Goal: Book appointment/travel/reservation

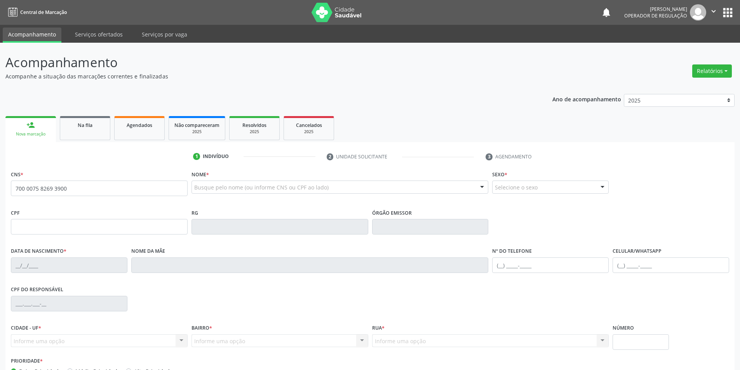
type input "700 0075 8269 3900"
type input "080.213.744-03"
type input "[DATE]"
type input "Hermina Elisa da Conceicao"
type input "[PHONE_NUMBER]"
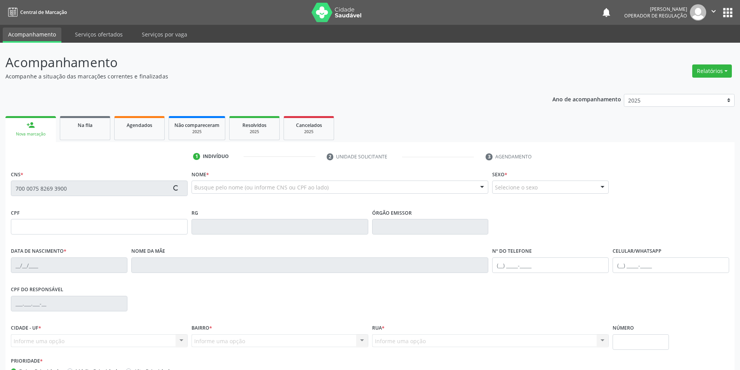
type input "S/N"
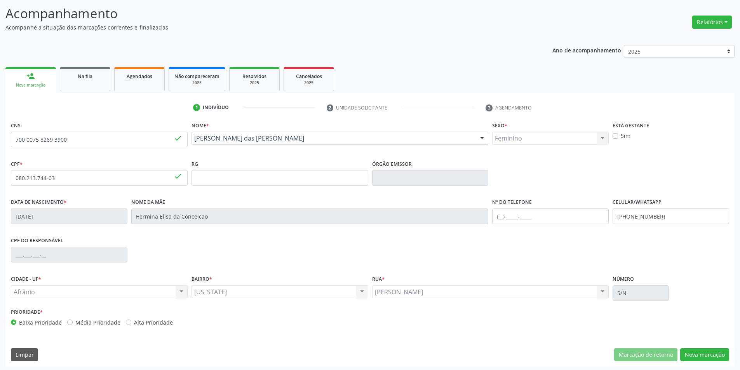
scroll to position [51, 0]
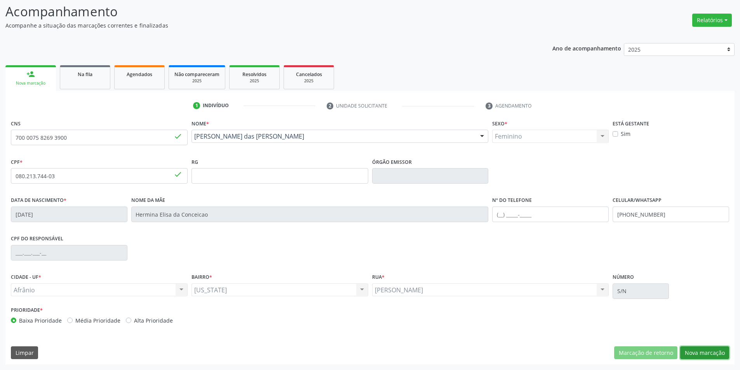
click at [711, 351] on button "Nova marcação" at bounding box center [704, 353] width 49 height 13
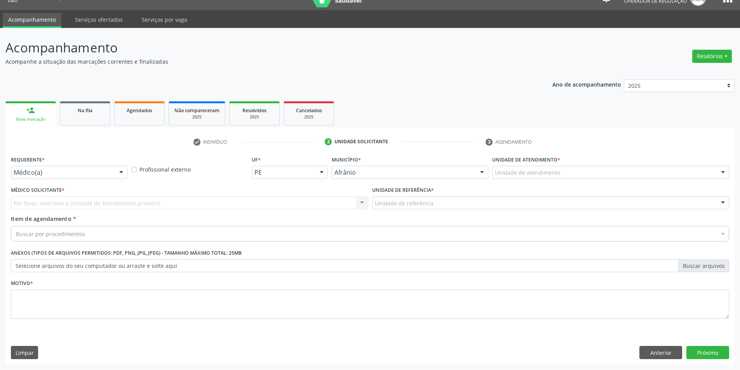
scroll to position [15, 0]
click at [546, 167] on div "Unidade de atendimento" at bounding box center [610, 172] width 237 height 13
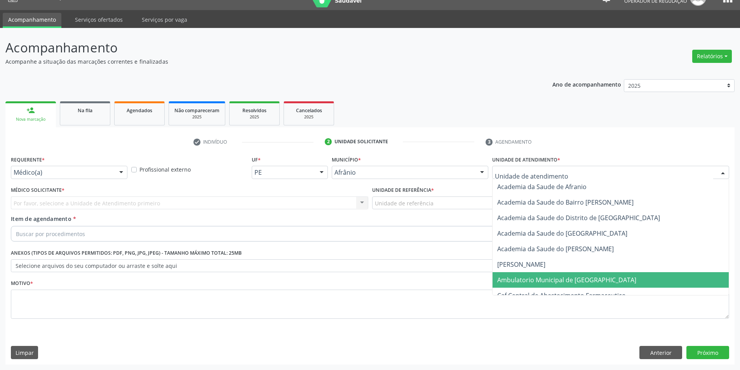
click at [574, 284] on span "Ambulatorio Municipal de [GEOGRAPHIC_DATA]" at bounding box center [566, 280] width 139 height 9
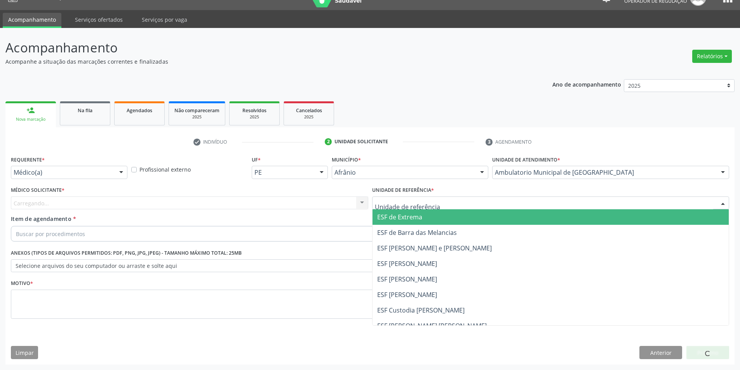
click at [467, 208] on div at bounding box center [551, 203] width 358 height 13
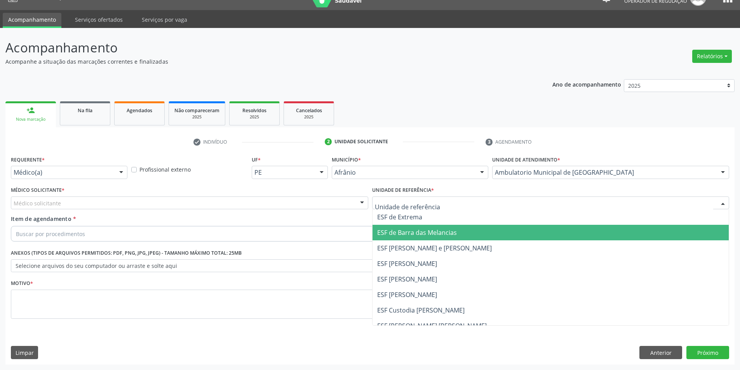
click at [471, 234] on span "ESF de Barra das Melancias" at bounding box center [551, 233] width 357 height 16
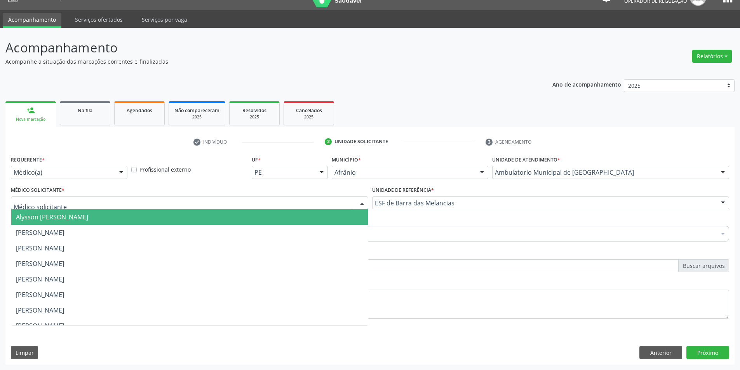
click at [204, 204] on div at bounding box center [190, 203] width 358 height 13
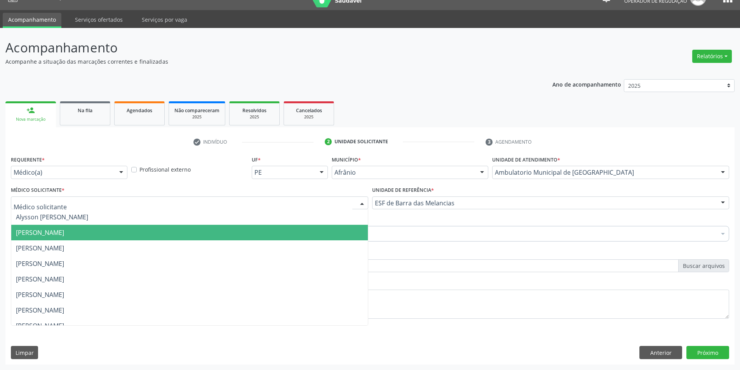
click at [218, 236] on span "[PERSON_NAME]" at bounding box center [189, 233] width 357 height 16
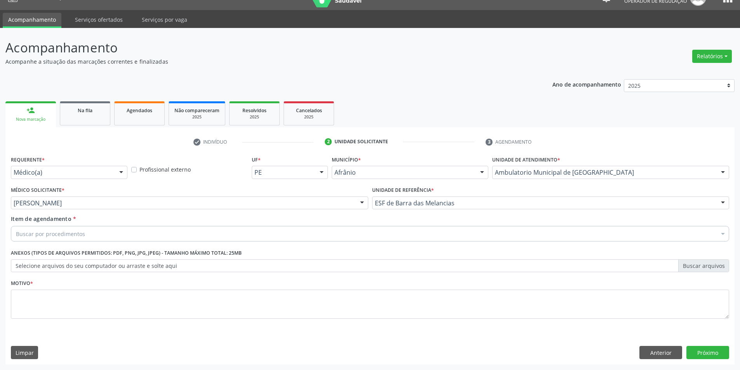
click at [144, 236] on div "Buscar por procedimentos" at bounding box center [370, 234] width 719 height 16
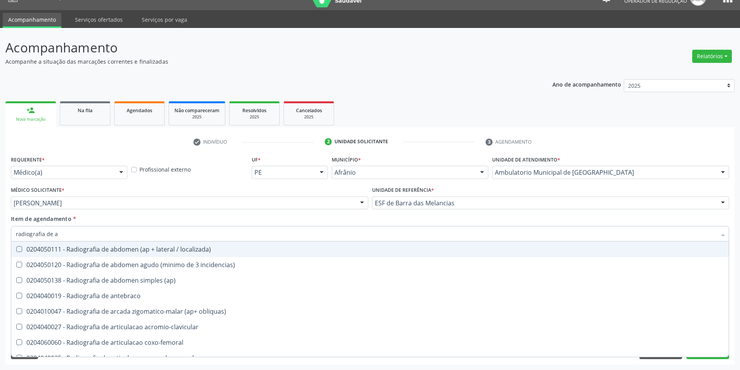
type input "radiografia de an"
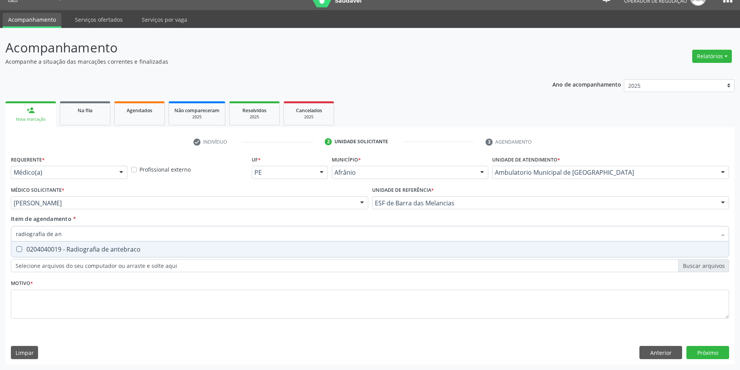
click at [138, 255] on span "0204040019 - Radiografia de antebraco" at bounding box center [370, 250] width 718 height 16
checkbox antebraco "true"
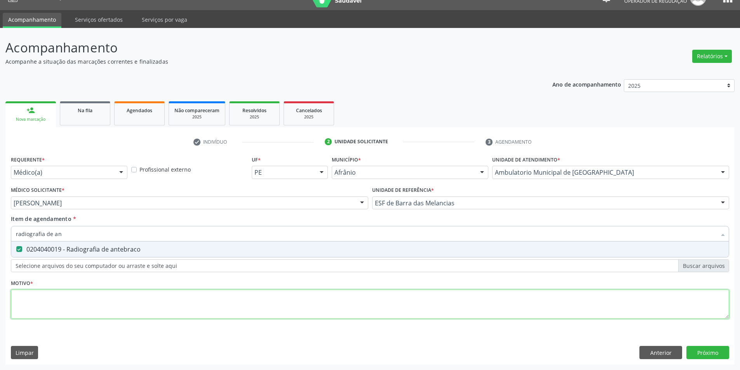
click at [126, 299] on div "Requerente * Médico(a) Médico(a) Enfermeiro(a) Paciente Nenhum resultado encont…" at bounding box center [370, 242] width 719 height 176
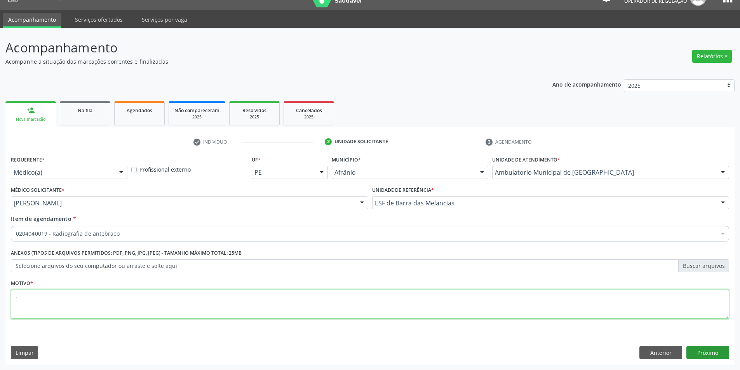
type textarea "."
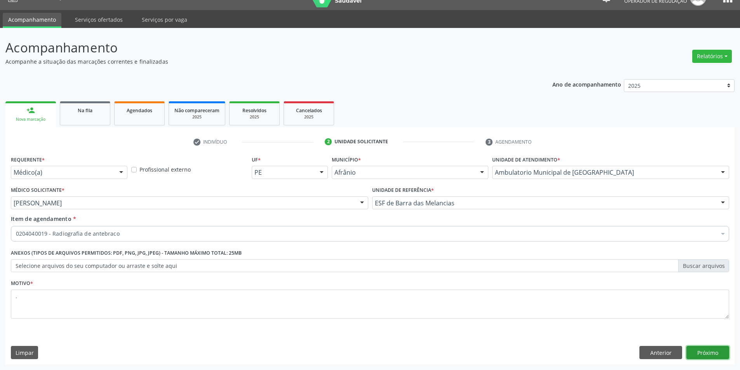
click at [717, 354] on button "Próximo" at bounding box center [708, 352] width 43 height 13
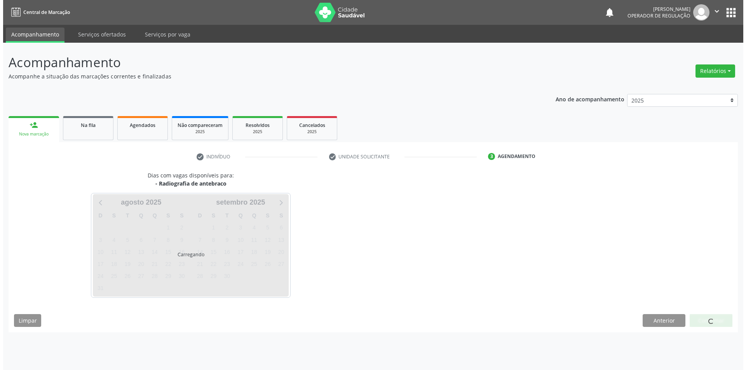
scroll to position [0, 0]
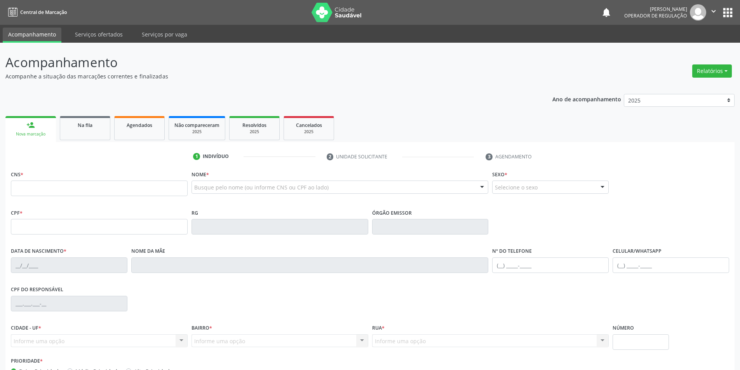
click at [129, 188] on input "text" at bounding box center [99, 189] width 177 height 16
type input "704 3025 9472 6995"
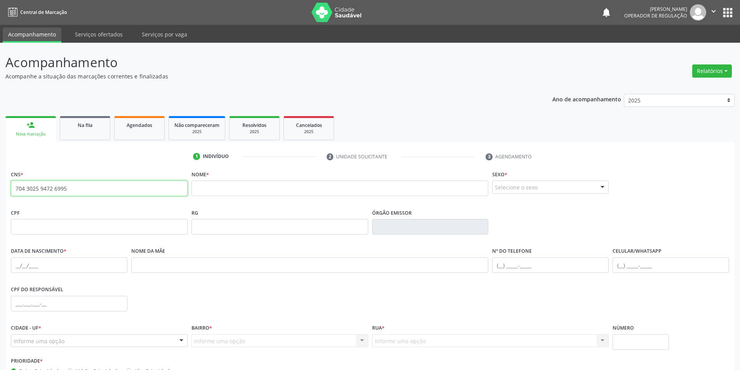
drag, startPoint x: 68, startPoint y: 192, endPoint x: 0, endPoint y: 188, distance: 68.5
click at [0, 188] on div "Acompanhamento Acompanhe a situação das marcações correntes e finalizadas Relat…" at bounding box center [370, 232] width 740 height 379
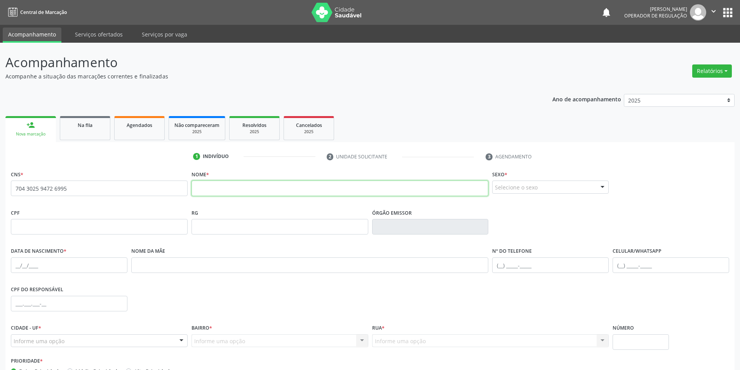
click at [241, 191] on input "text" at bounding box center [340, 189] width 297 height 16
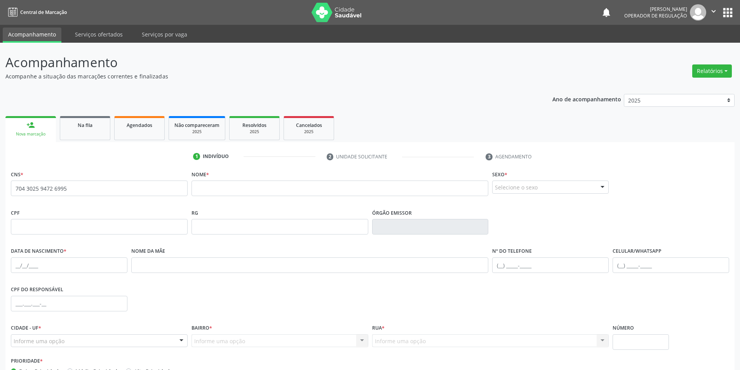
click at [534, 191] on div "Selecione o sexo" at bounding box center [550, 187] width 117 height 13
click at [524, 217] on span "Feminino" at bounding box center [510, 217] width 27 height 9
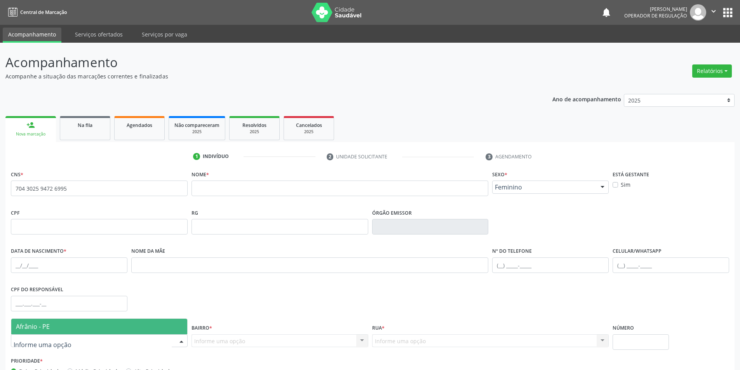
click at [83, 342] on div at bounding box center [99, 341] width 177 height 13
click at [56, 347] on input "text" at bounding box center [93, 345] width 158 height 16
click at [309, 299] on div "CPF do responsável" at bounding box center [370, 303] width 722 height 38
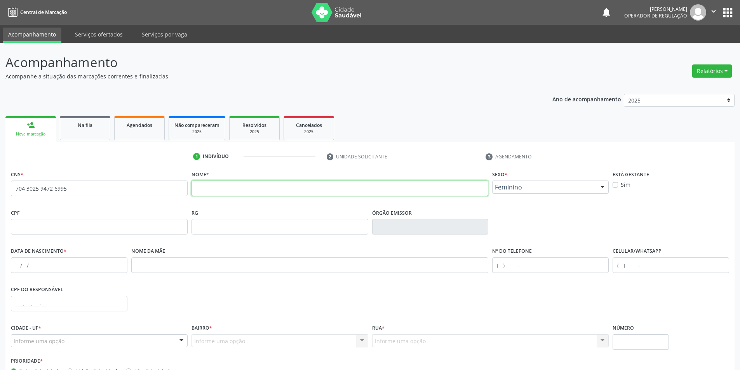
click at [249, 193] on input "text" at bounding box center [340, 189] width 297 height 16
type input "g"
type input "[PERSON_NAME]"
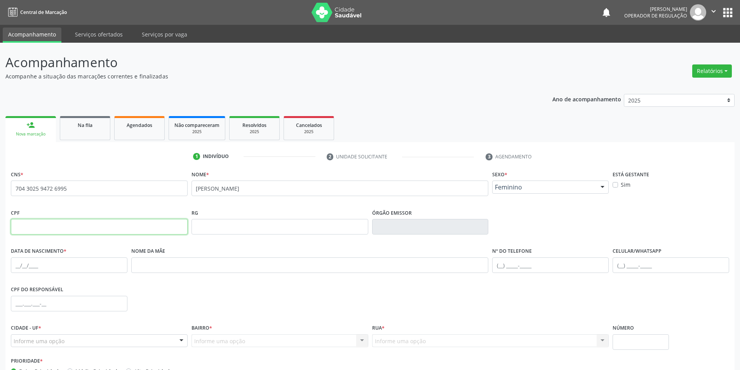
click at [25, 228] on input "text" at bounding box center [99, 227] width 177 height 16
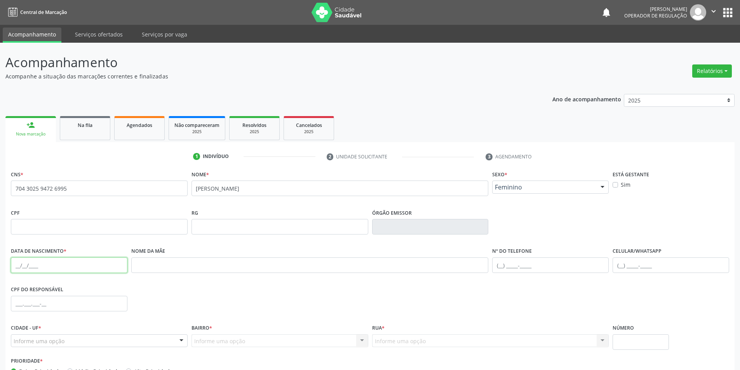
click at [21, 262] on input "text" at bounding box center [69, 266] width 117 height 16
type input "[DATE]"
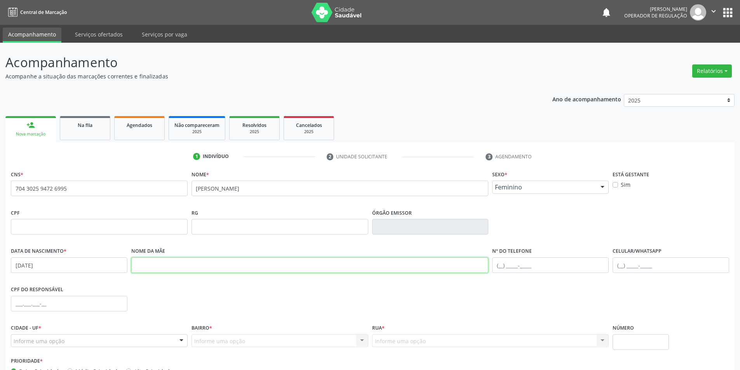
click at [187, 264] on input "text" at bounding box center [310, 266] width 358 height 16
click at [223, 263] on input "MARIA SOLANGE RAMOS DOS SABTOS" at bounding box center [310, 266] width 358 height 16
type input "[PERSON_NAME]"
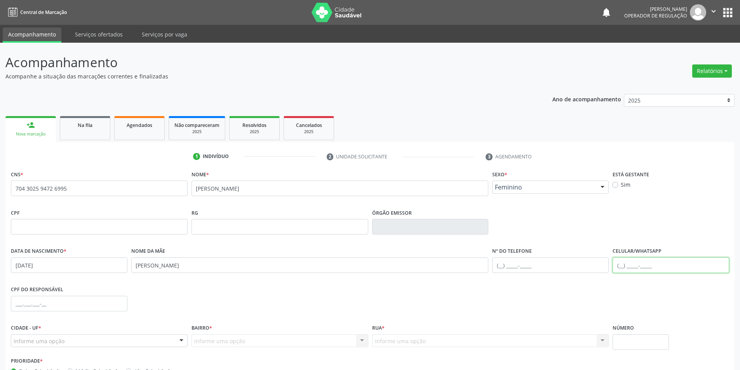
click at [620, 268] on input "text" at bounding box center [671, 266] width 117 height 16
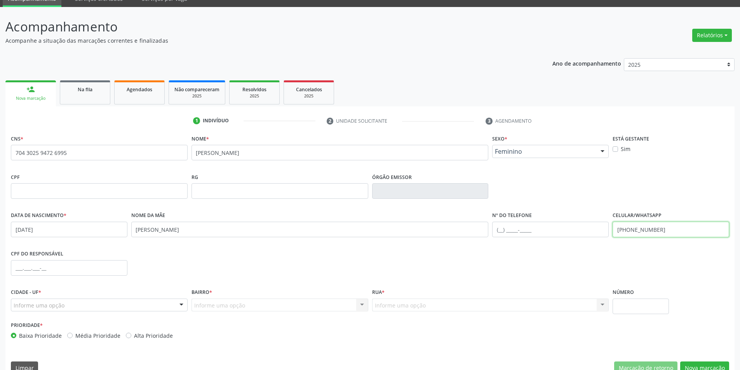
scroll to position [51, 0]
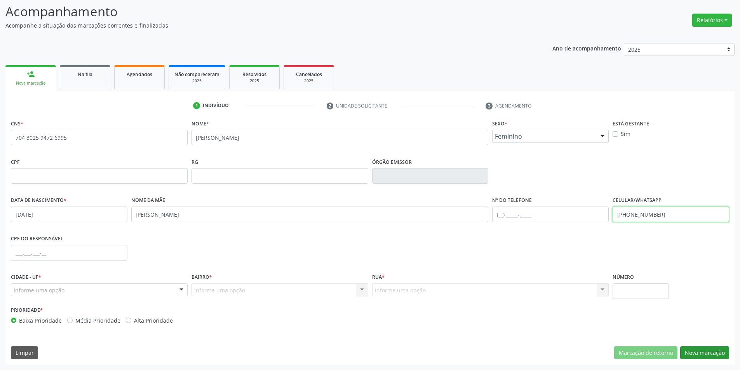
type input "[PHONE_NUMBER]"
click at [707, 350] on button "Nova marcação" at bounding box center [704, 353] width 49 height 13
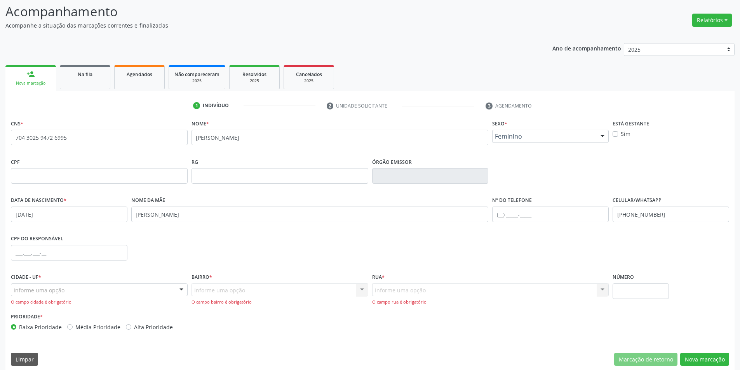
click at [91, 289] on div "Informe uma opção" at bounding box center [99, 290] width 177 height 13
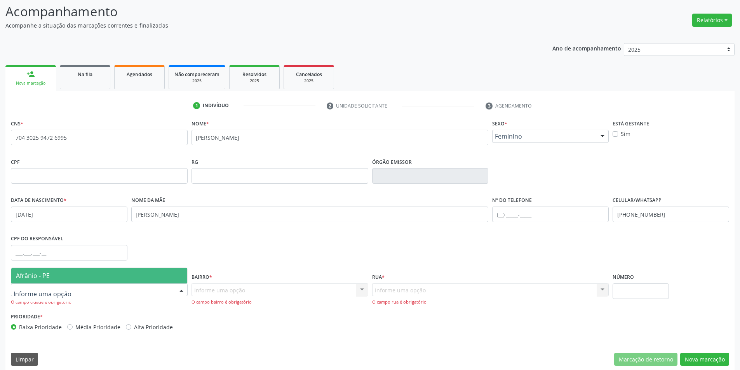
click at [65, 269] on span "Afrânio - PE" at bounding box center [99, 276] width 176 height 16
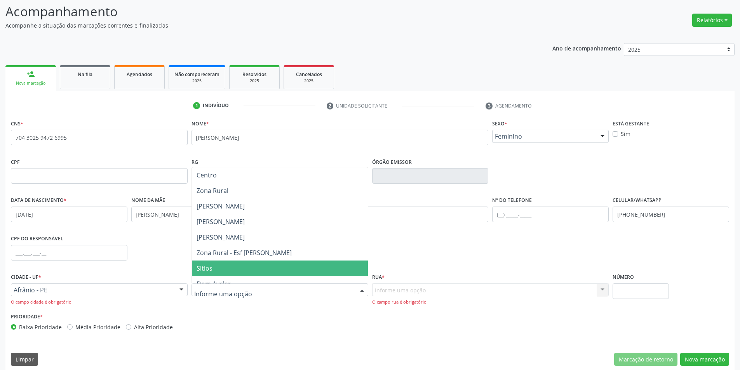
click at [241, 271] on span "Sitios" at bounding box center [280, 269] width 176 height 16
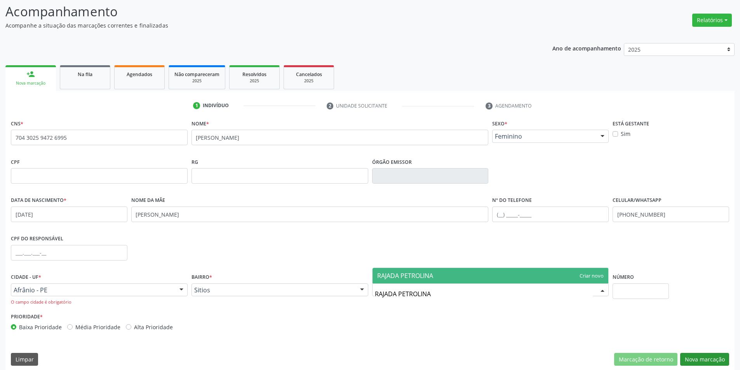
type input "RAJADA PETROLINA"
click at [701, 361] on button "Nova marcação" at bounding box center [704, 359] width 49 height 13
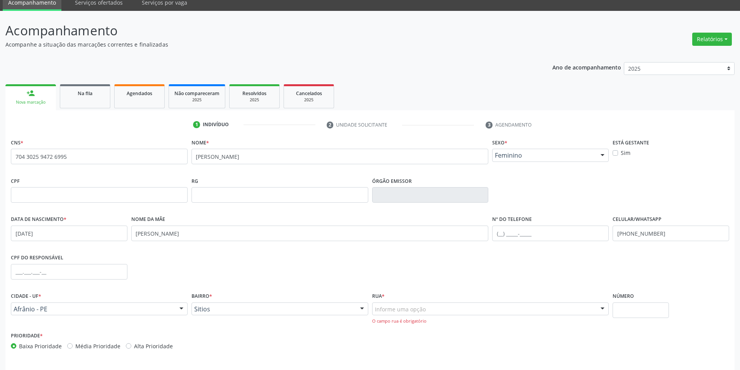
scroll to position [58, 0]
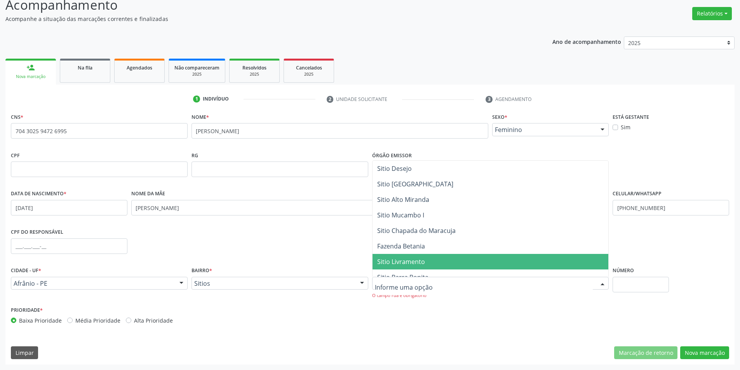
click at [458, 280] on div at bounding box center [490, 283] width 237 height 13
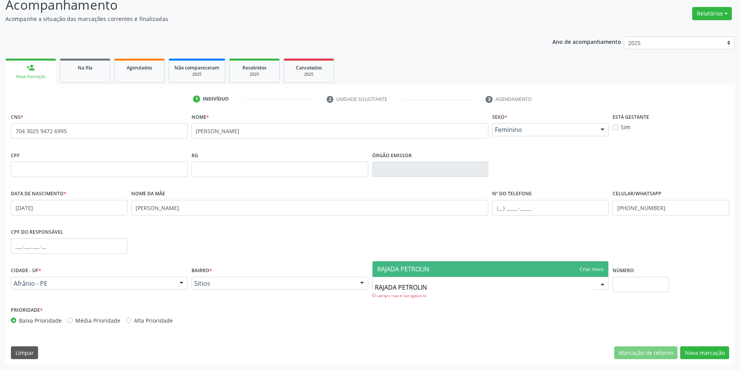
type input "RAJADA PETROLINA"
click at [460, 263] on span "RAJADA PETROLINA" at bounding box center [491, 270] width 236 height 16
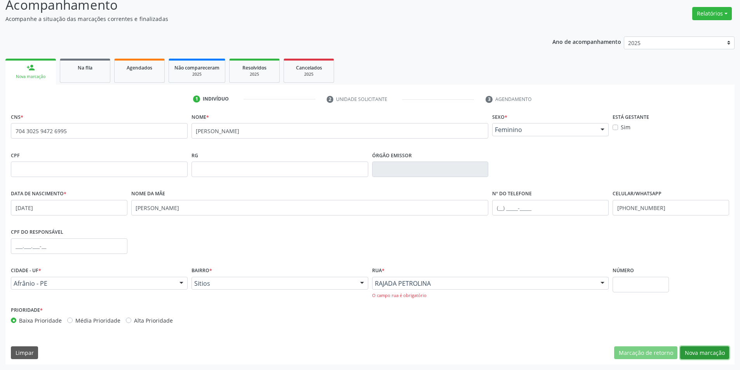
click at [706, 354] on button "Nova marcação" at bounding box center [704, 353] width 49 height 13
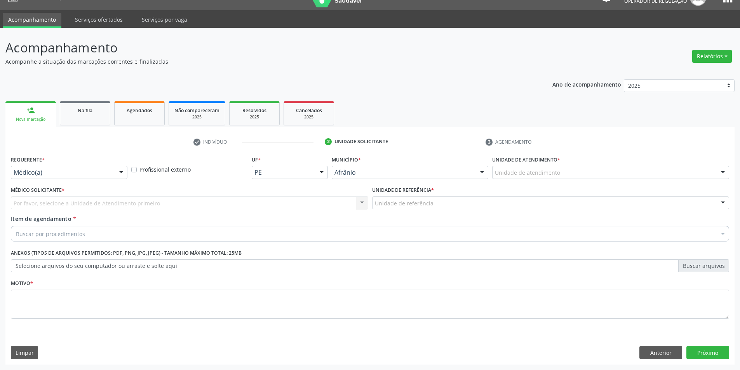
click at [642, 171] on div "Unidade de atendimento" at bounding box center [610, 172] width 237 height 13
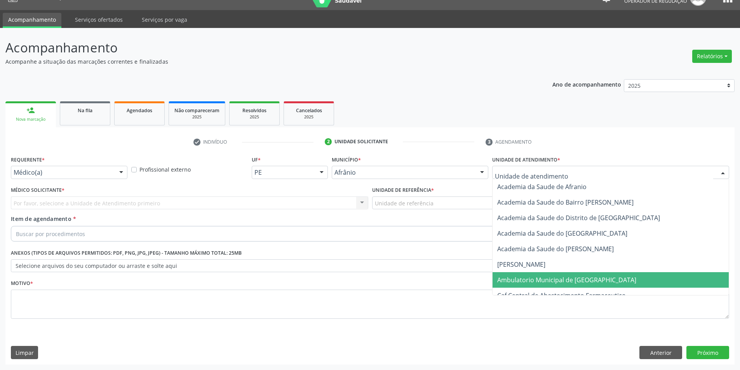
click at [576, 281] on span "Ambulatorio Municipal de [GEOGRAPHIC_DATA]" at bounding box center [566, 280] width 139 height 9
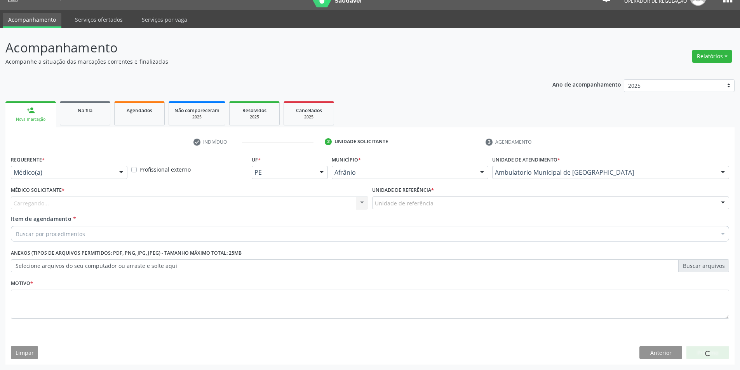
click at [419, 195] on label "Unidade de referência *" at bounding box center [403, 191] width 62 height 12
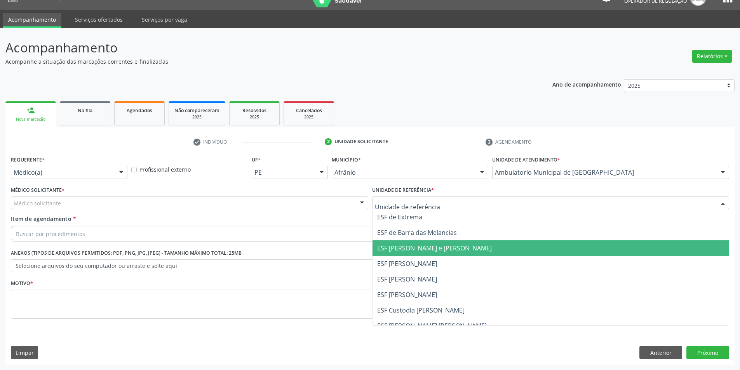
click at [417, 253] on span "ESF [PERSON_NAME] e [PERSON_NAME]" at bounding box center [551, 249] width 357 height 16
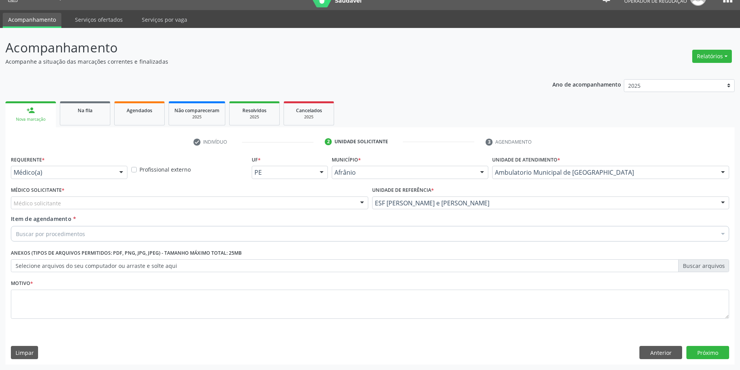
click at [294, 200] on div "Médico solicitante" at bounding box center [190, 203] width 358 height 13
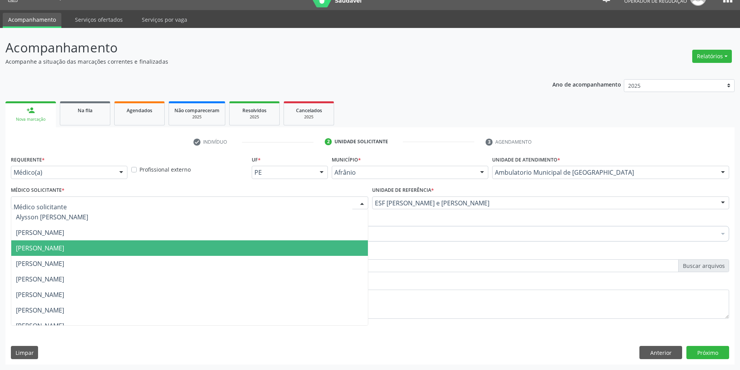
click at [249, 254] on span "[PERSON_NAME]" at bounding box center [189, 249] width 357 height 16
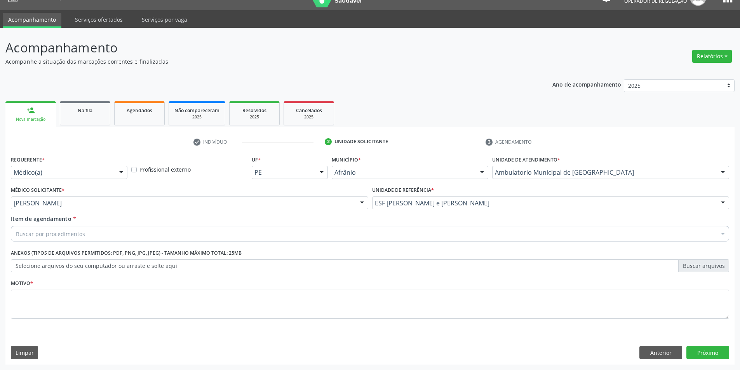
click at [99, 226] on div "Buscar por procedimentos" at bounding box center [370, 234] width 719 height 16
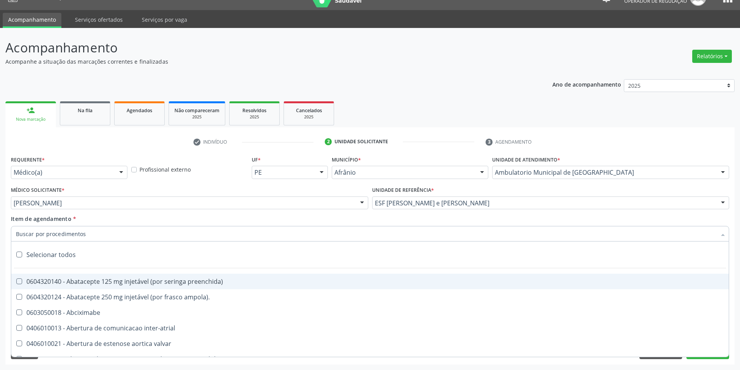
click at [98, 233] on input "Item de agendamento *" at bounding box center [366, 234] width 701 height 16
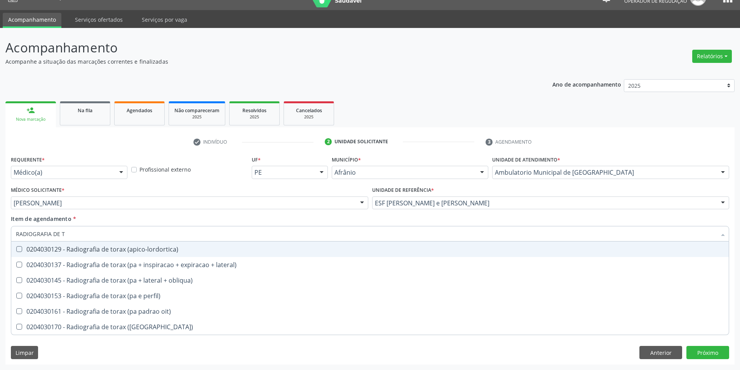
type input "RADIOGRAFIA DE"
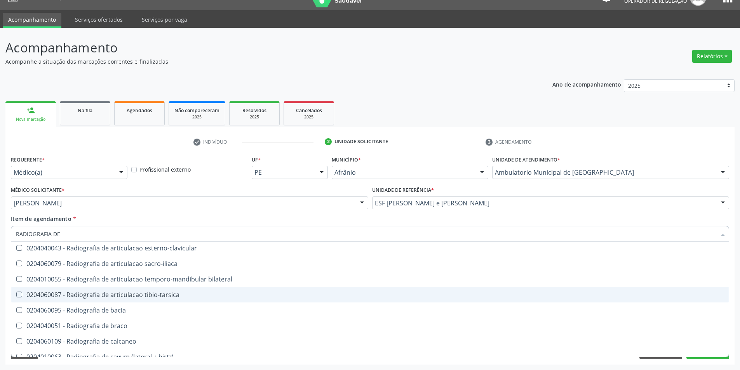
scroll to position [87, 0]
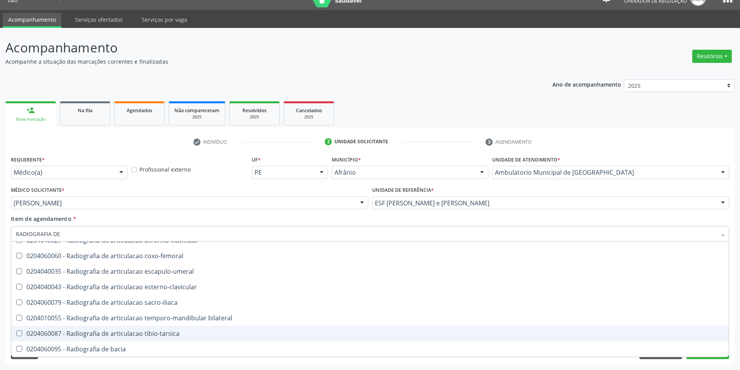
click at [175, 331] on div "0204060087 - Radiografia de articulacao tibio-tarsica" at bounding box center [370, 334] width 708 height 6
checkbox tibio-tarsica "true"
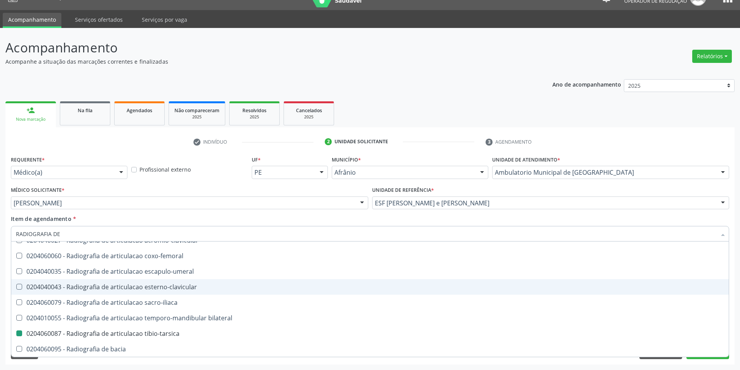
click at [733, 217] on div "Requerente * Médico(a) Médico(a) Enfermeiro(a) Paciente Nenhum resultado encont…" at bounding box center [369, 259] width 729 height 211
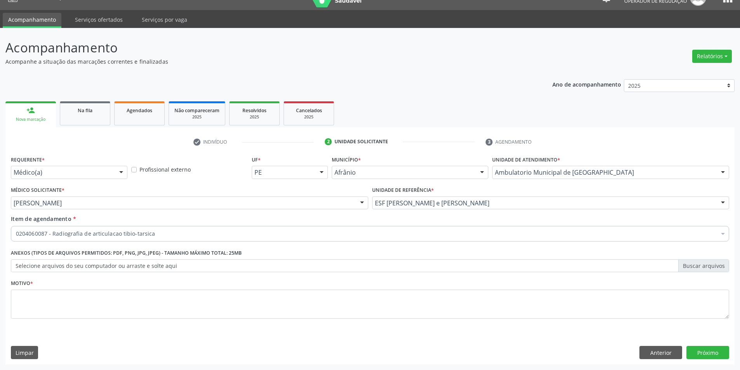
scroll to position [0, 0]
click at [712, 355] on button "Próximo" at bounding box center [708, 352] width 43 height 13
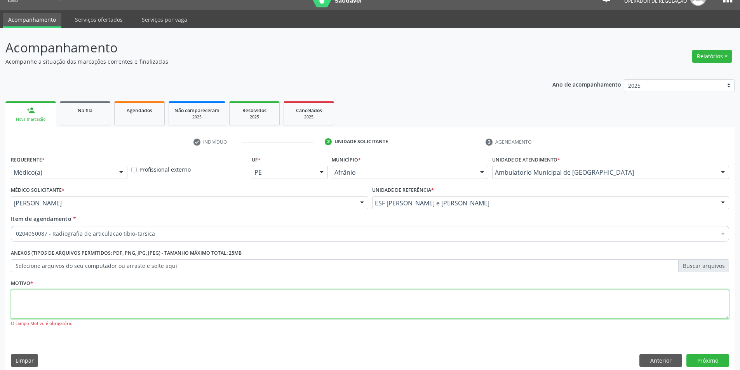
click at [45, 293] on textarea at bounding box center [370, 305] width 719 height 30
type textarea "."
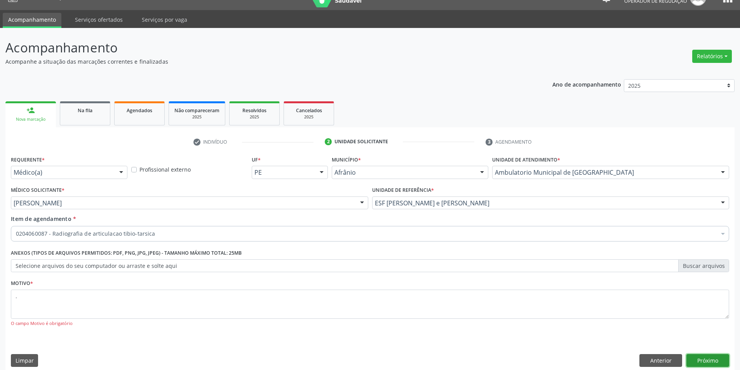
click at [717, 360] on button "Próximo" at bounding box center [708, 360] width 43 height 13
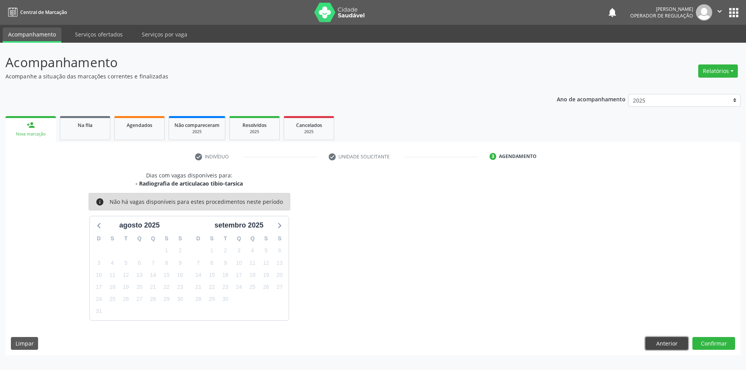
click at [679, 346] on button "Anterior" at bounding box center [666, 343] width 43 height 13
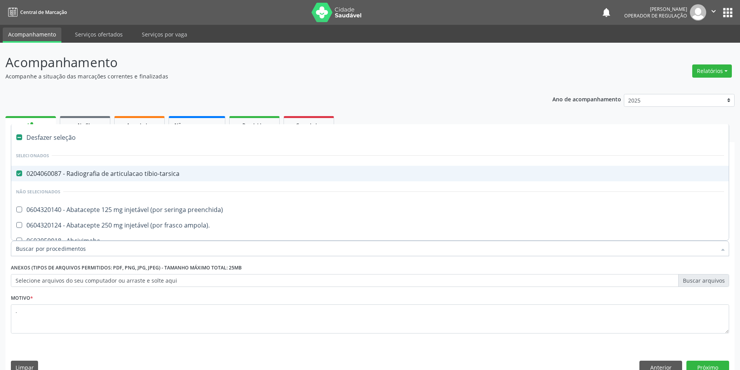
click at [152, 173] on div "0204060087 - Radiografia de articulacao tibio-tarsica" at bounding box center [370, 174] width 708 height 6
checkbox tibio-tarsica "false"
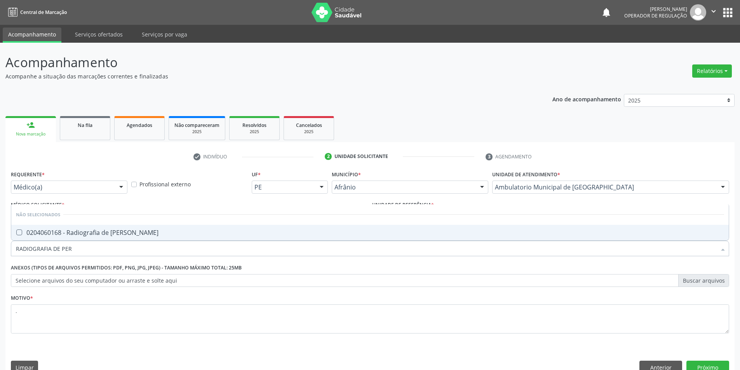
type input "RADIOGRAFIA DE [PERSON_NAME]"
click at [186, 235] on div "0204060168 - Radiografia de [PERSON_NAME]" at bounding box center [370, 233] width 708 height 6
checkbox perna "true"
click at [717, 364] on button "Próximo" at bounding box center [708, 367] width 43 height 13
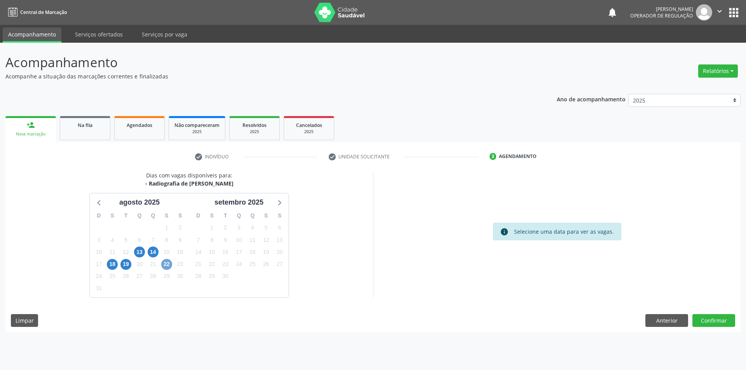
click at [167, 268] on span "22" at bounding box center [166, 264] width 11 height 11
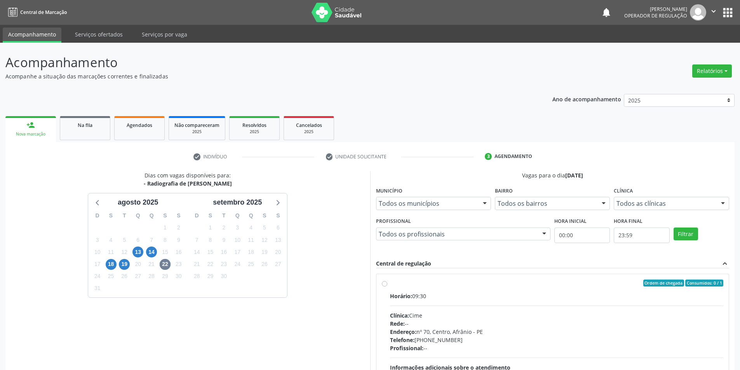
click at [503, 306] on hr at bounding box center [557, 306] width 334 height 0
click at [387, 287] on input "Ordem de chegada Consumidos: 0 / 1 Horário: 09:30 Clínica: Cime Rede: -- Endere…" at bounding box center [384, 283] width 5 height 7
radio input "true"
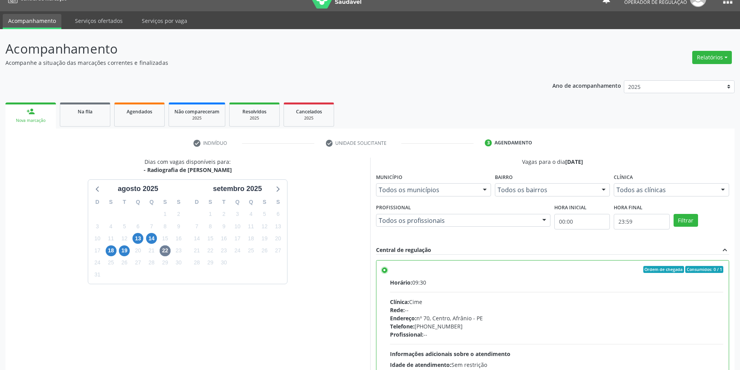
scroll to position [94, 0]
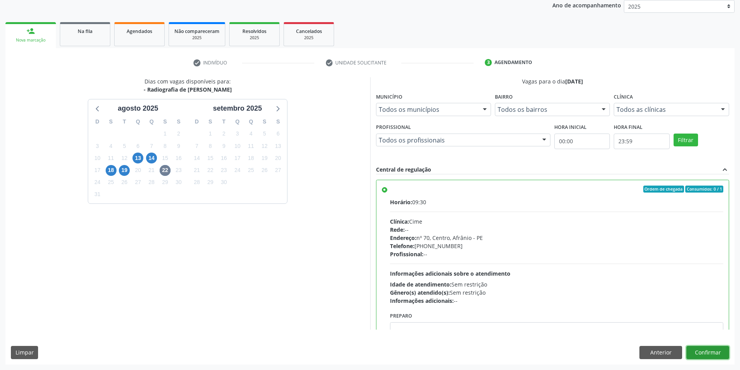
click at [716, 353] on button "Confirmar" at bounding box center [708, 352] width 43 height 13
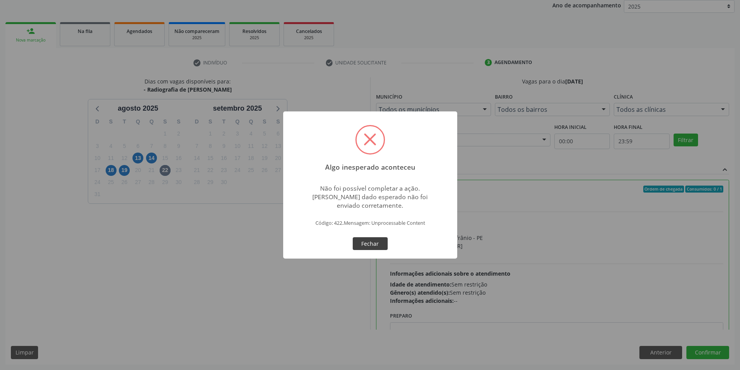
click at [369, 244] on button "Fechar" at bounding box center [370, 243] width 35 height 13
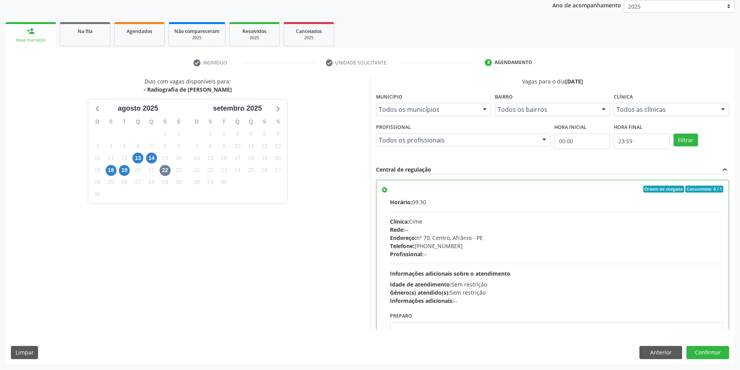
scroll to position [38, 0]
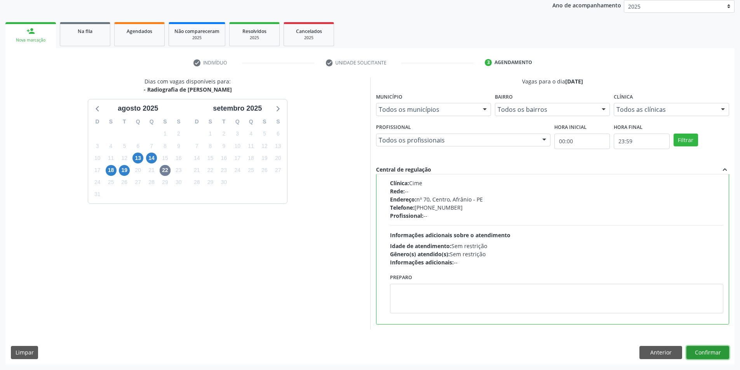
click at [713, 350] on button "Confirmar" at bounding box center [708, 352] width 43 height 13
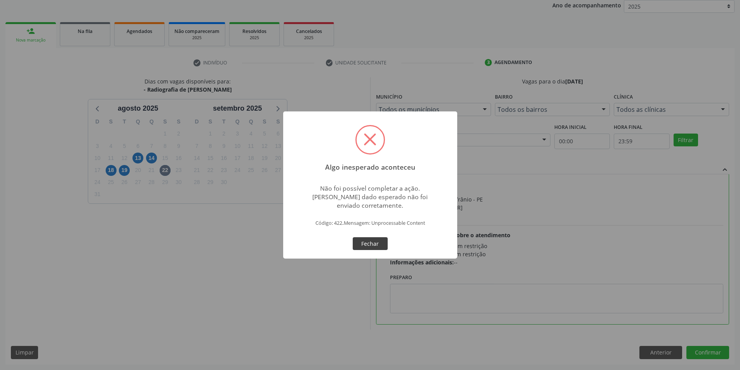
click at [375, 248] on button "Fechar" at bounding box center [370, 243] width 35 height 13
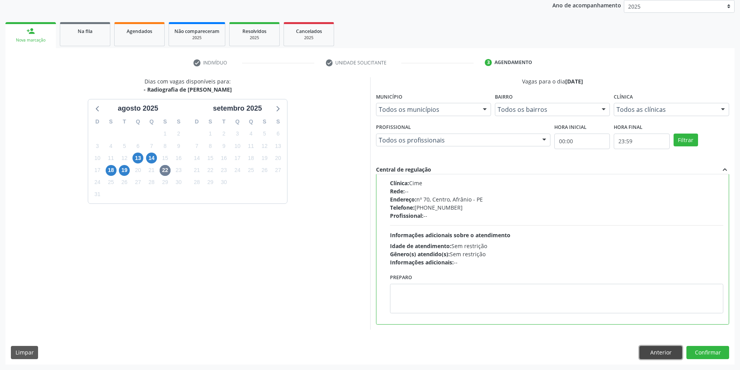
click at [662, 351] on button "Anterior" at bounding box center [661, 352] width 43 height 13
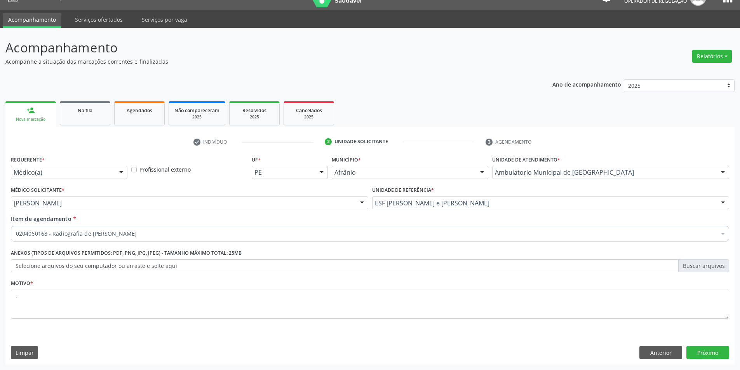
scroll to position [15, 0]
click at [662, 351] on button "Anterior" at bounding box center [661, 352] width 43 height 13
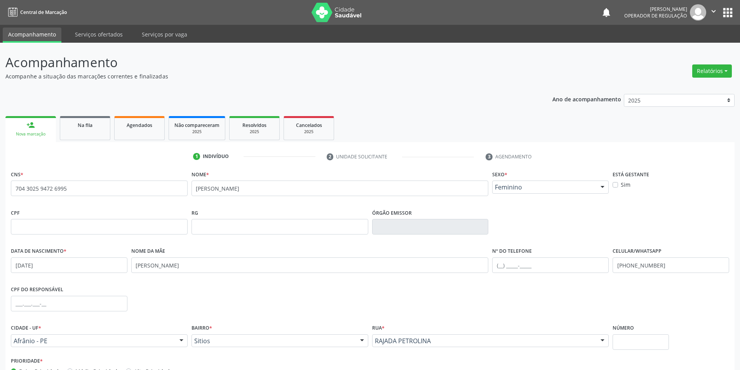
scroll to position [51, 0]
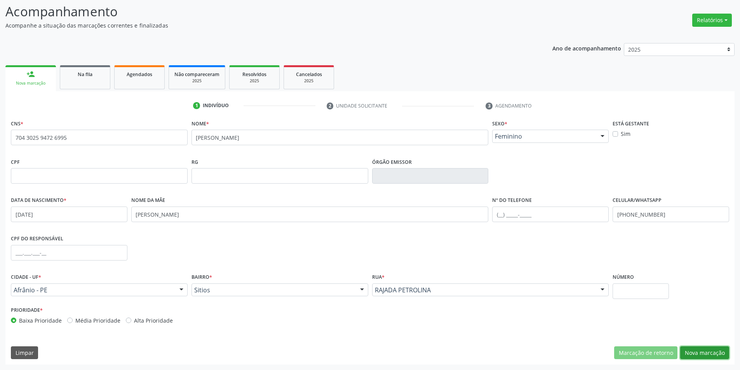
click at [712, 358] on button "Nova marcação" at bounding box center [704, 353] width 49 height 13
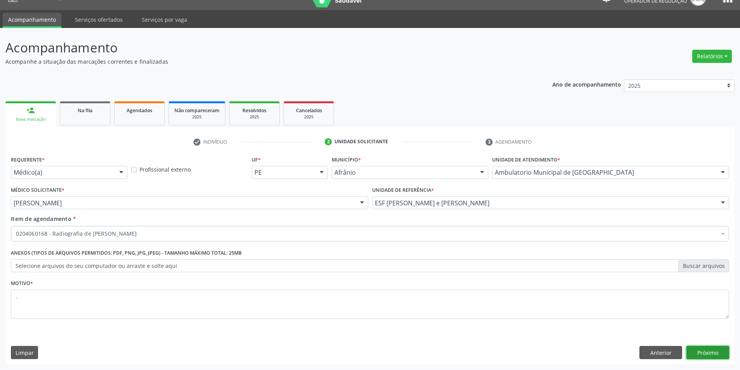
click at [720, 357] on button "Próximo" at bounding box center [708, 352] width 43 height 13
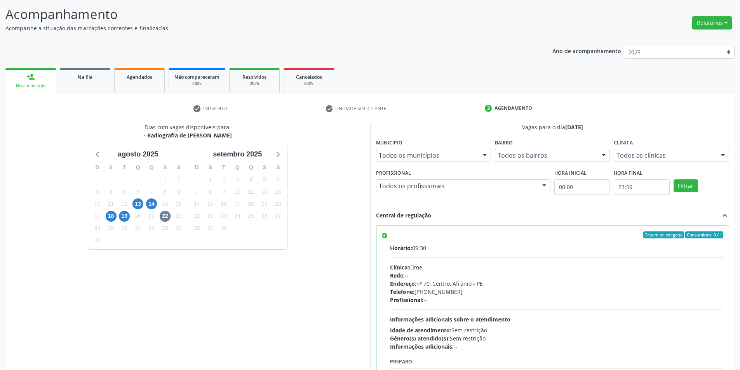
scroll to position [94, 0]
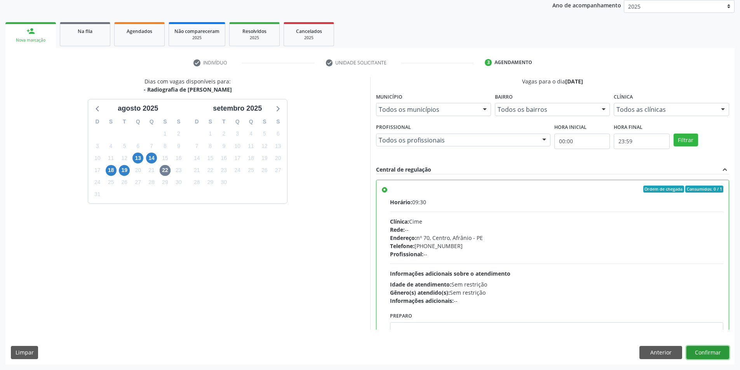
click at [710, 348] on button "Confirmar" at bounding box center [708, 352] width 43 height 13
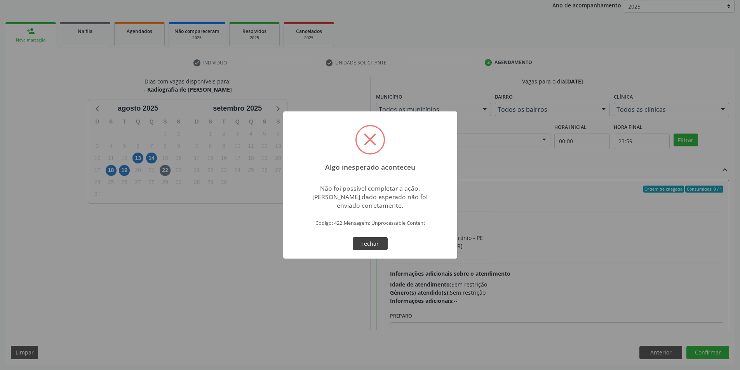
click at [363, 242] on button "Fechar" at bounding box center [370, 243] width 35 height 13
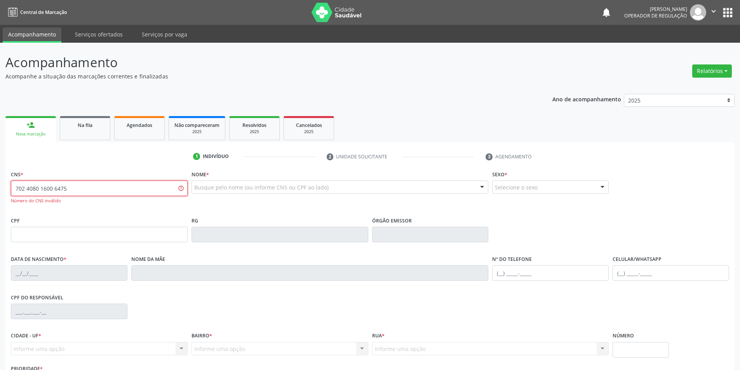
click at [29, 188] on input "702 4080 1600 6475" at bounding box center [99, 189] width 177 height 16
click at [28, 187] on input "702 4080 1600 6475" at bounding box center [99, 189] width 177 height 16
click at [23, 188] on input "702 4080 1600 6475" at bounding box center [99, 189] width 177 height 16
click at [20, 187] on input "704 0801 6006 475" at bounding box center [99, 189] width 177 height 16
type input "707 4080 1600 6475"
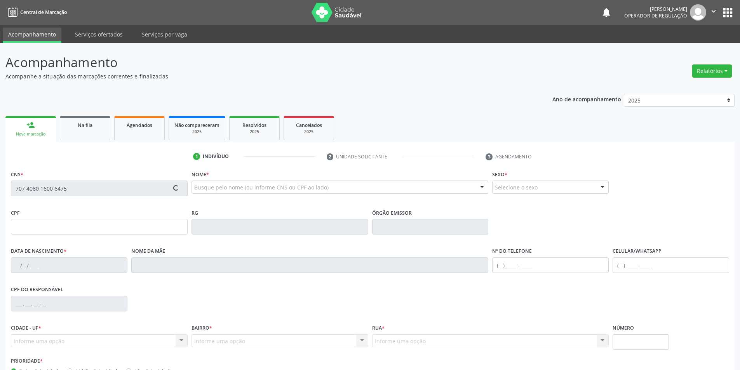
type input "114.796.258-84"
type input "[DATE]"
type input "[PERSON_NAME]"
type input "[PHONE_NUMBER]"
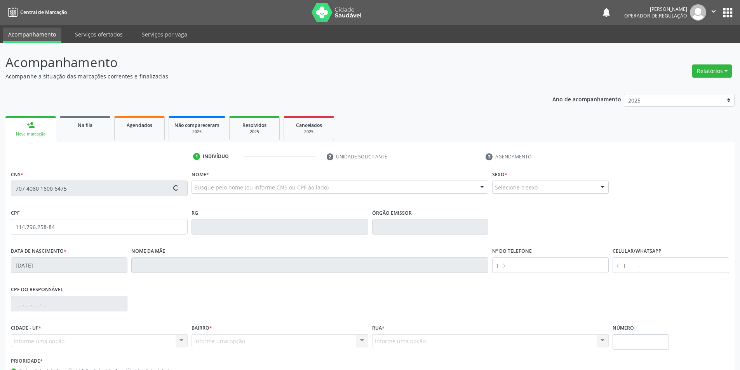
type input "040.930.324-08"
type input "S/N"
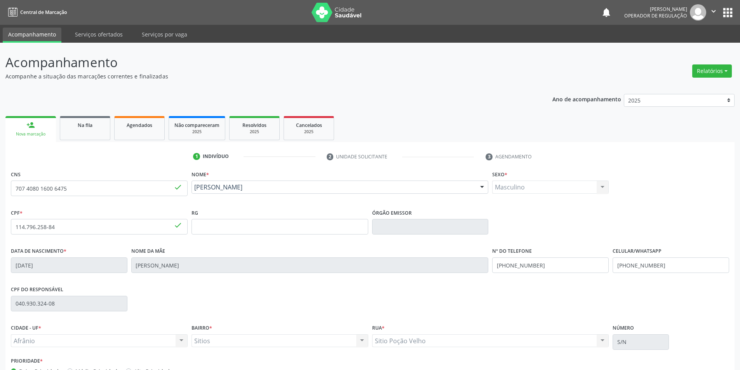
scroll to position [51, 0]
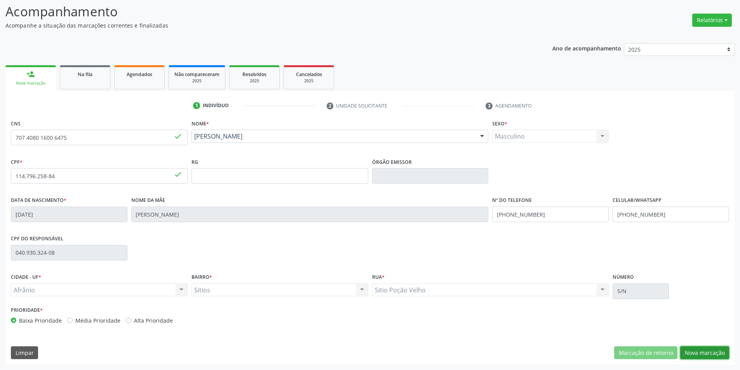
click at [724, 351] on button "Nova marcação" at bounding box center [704, 353] width 49 height 13
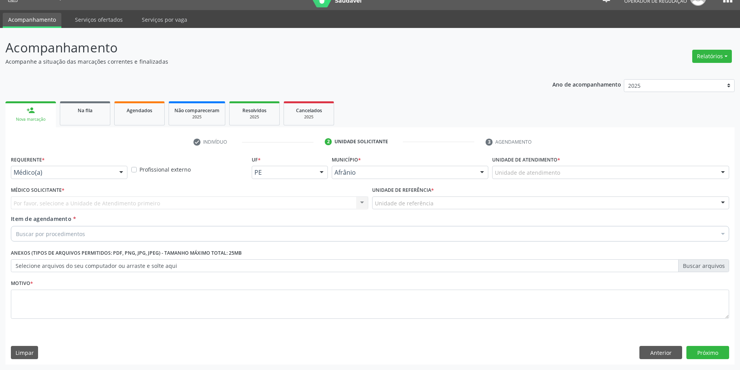
scroll to position [15, 0]
click at [602, 177] on div "Unidade de atendimento" at bounding box center [610, 172] width 237 height 13
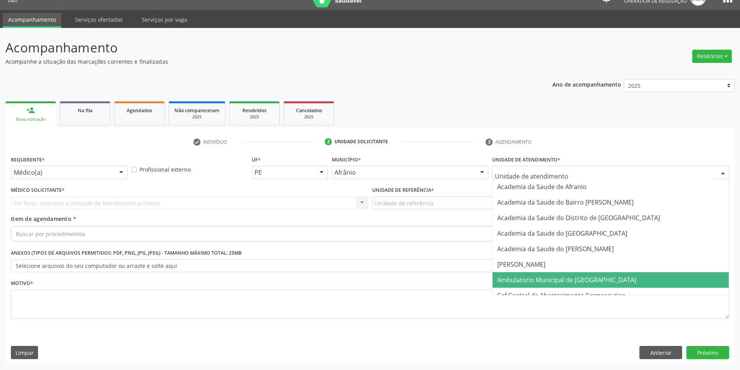
click at [607, 282] on span "Ambulatorio Municipal de [GEOGRAPHIC_DATA]" at bounding box center [611, 280] width 236 height 16
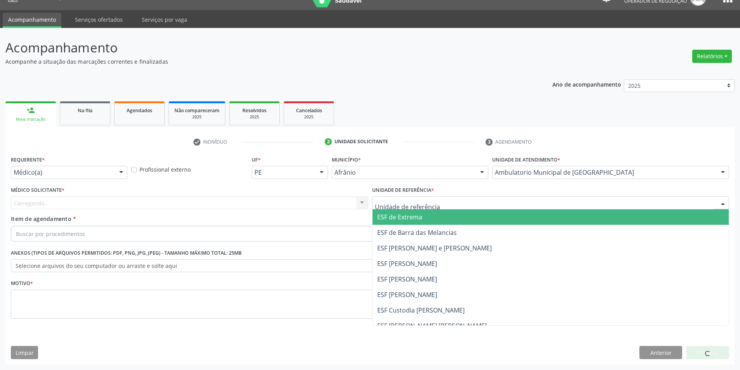
click at [427, 208] on div at bounding box center [551, 203] width 358 height 13
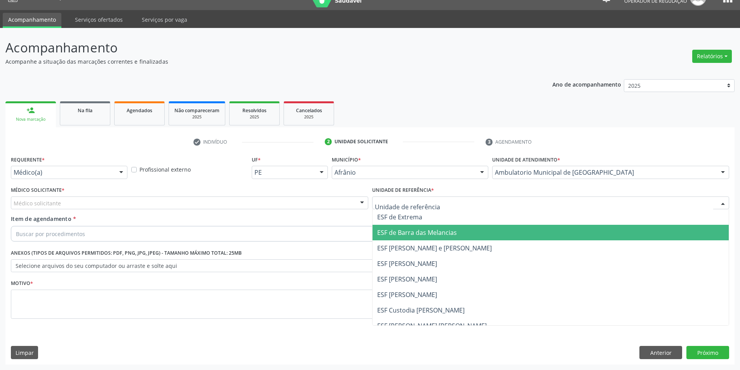
click at [429, 240] on span "ESF de Barra das Melancias" at bounding box center [551, 233] width 357 height 16
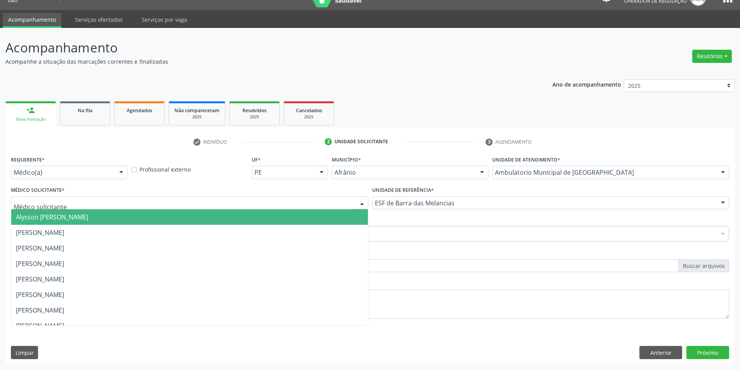
click at [113, 200] on div at bounding box center [190, 203] width 358 height 13
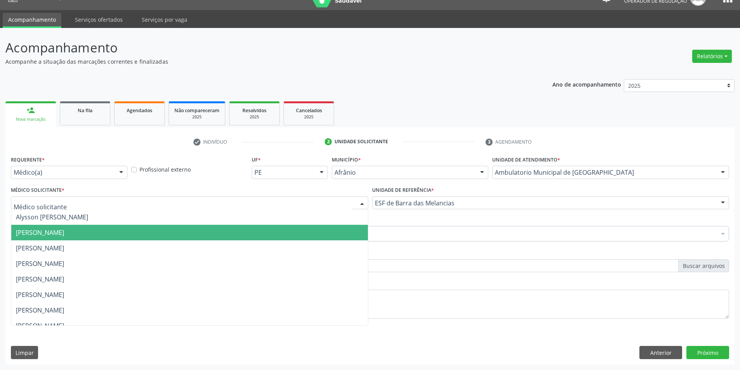
click at [64, 235] on span "[PERSON_NAME]" at bounding box center [40, 232] width 48 height 9
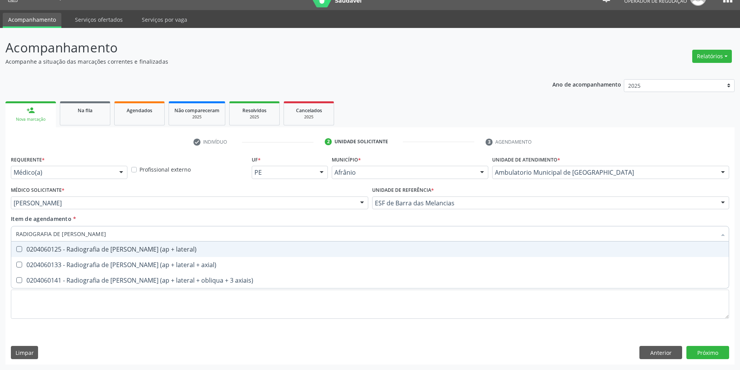
type input "RADIOGRAFIA DE [PERSON_NAME]"
click at [123, 247] on div "0204060125 - Radiografia de [PERSON_NAME] (ap + lateral)" at bounding box center [370, 249] width 708 height 6
checkbox lateral\) "true"
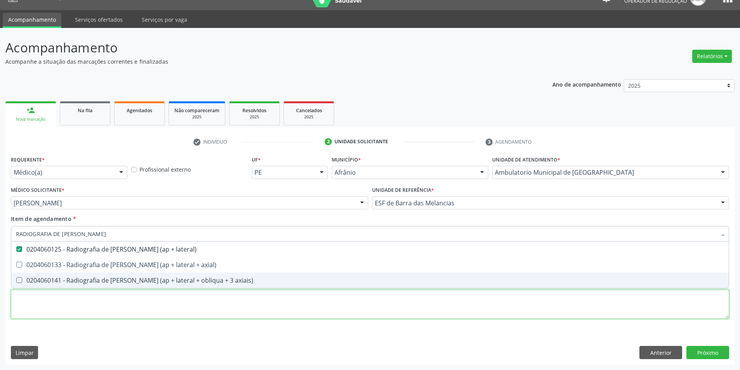
click at [110, 297] on div "Requerente * Médico(a) Médico(a) Enfermeiro(a) Paciente Nenhum resultado encont…" at bounding box center [370, 242] width 719 height 176
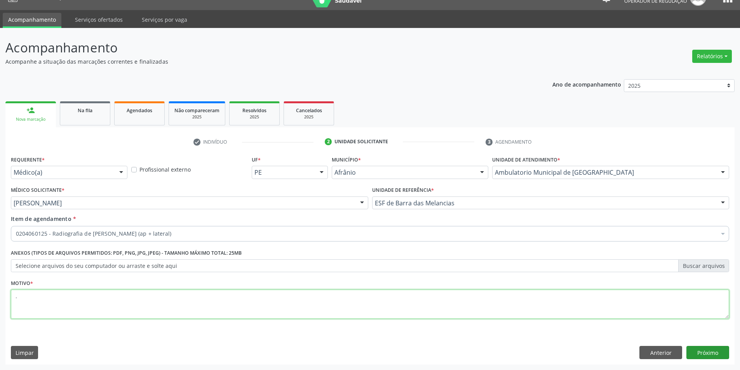
type textarea "."
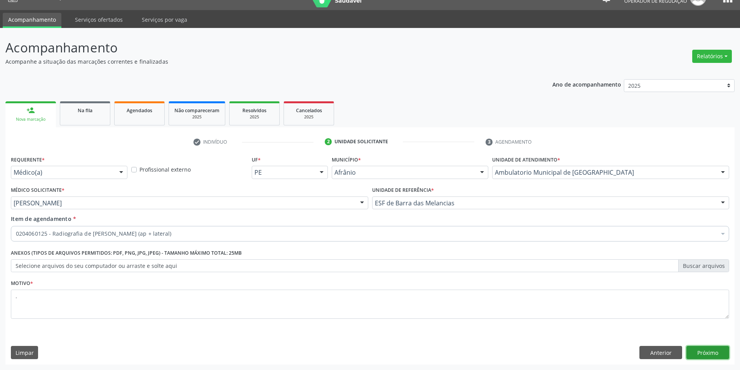
click at [697, 352] on button "Próximo" at bounding box center [708, 352] width 43 height 13
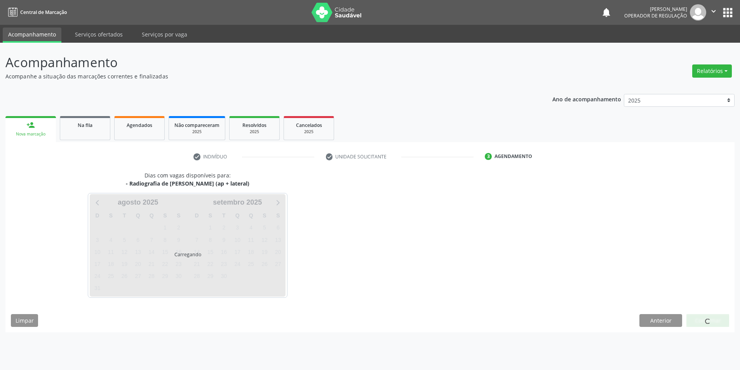
scroll to position [0, 0]
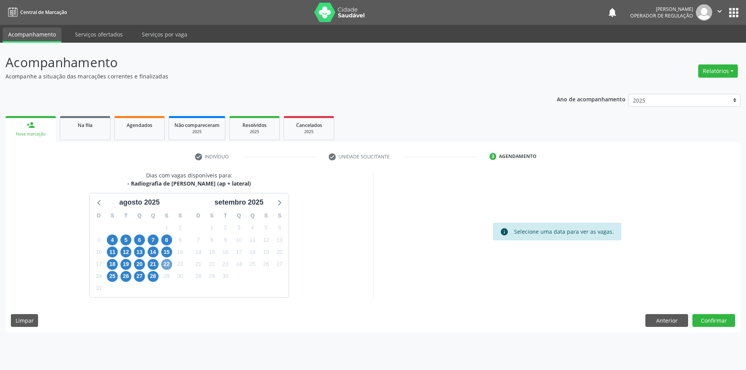
click at [165, 266] on span "22" at bounding box center [166, 264] width 11 height 11
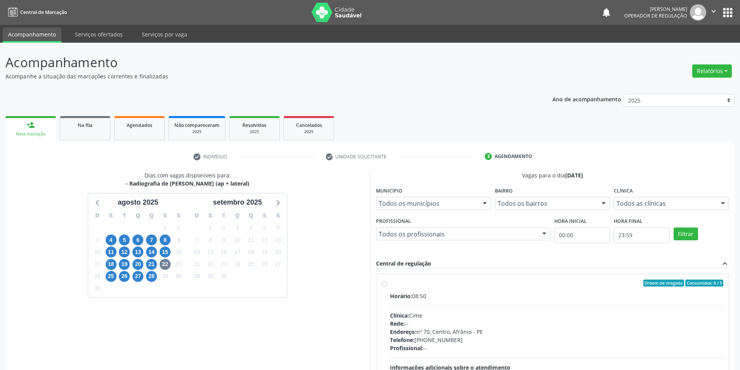
click at [467, 294] on div "Horário: 08:50" at bounding box center [557, 296] width 334 height 8
click at [387, 287] on input "Ordem de chegada Consumidos: 0 / 5 Horário: 08:50 Clínica: Cime Rede: -- Endere…" at bounding box center [384, 283] width 5 height 7
radio input "true"
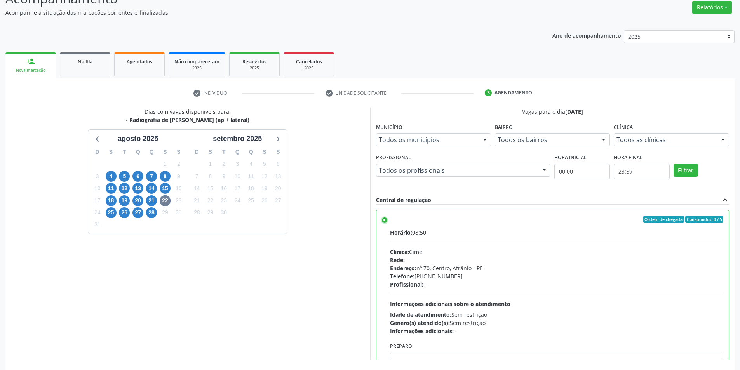
scroll to position [94, 0]
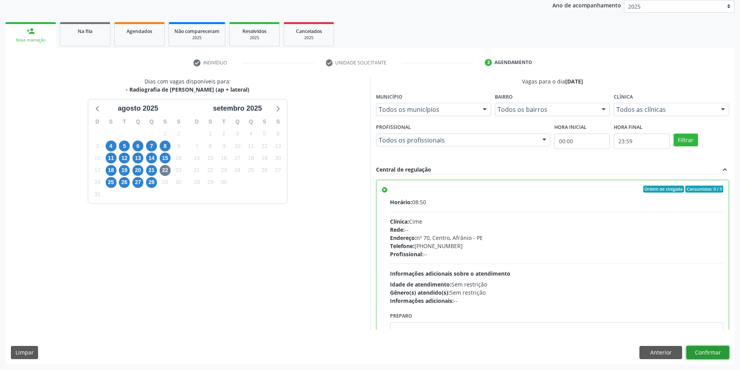
click at [716, 347] on button "Confirmar" at bounding box center [708, 352] width 43 height 13
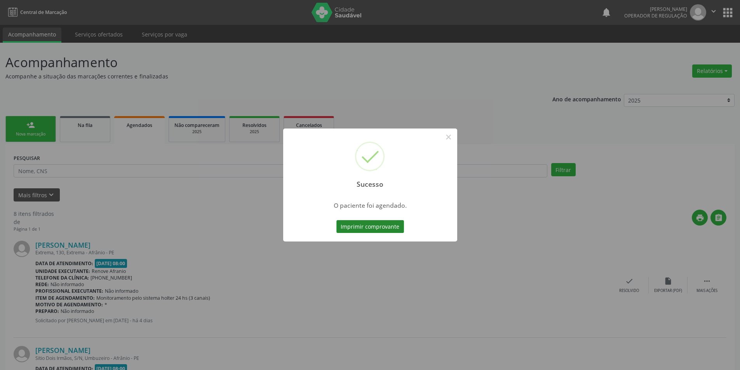
click at [389, 223] on button "Imprimir comprovante" at bounding box center [371, 226] width 68 height 13
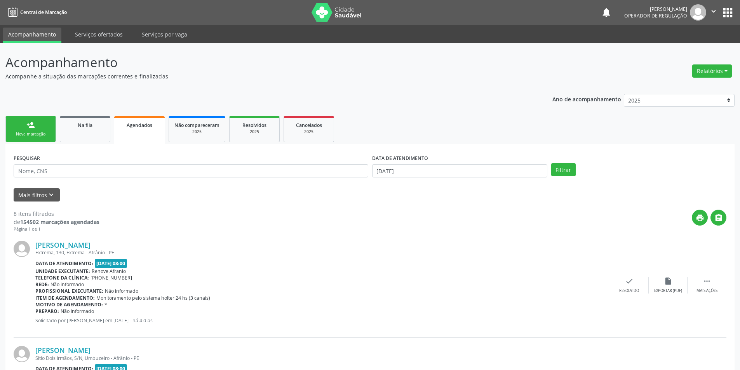
click at [44, 123] on link "person_add Nova marcação" at bounding box center [30, 129] width 51 height 26
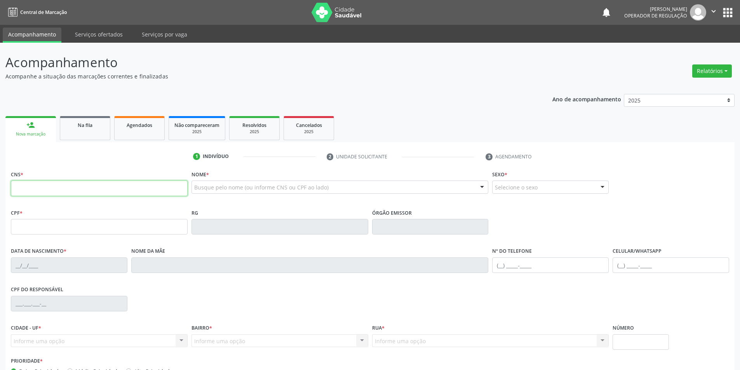
click at [47, 185] on input "text" at bounding box center [99, 189] width 177 height 16
type input "700 0075 8269 3900"
type input "080.213.744-03"
type input "[DATE]"
type input "Hermina Elisa da Conceicao"
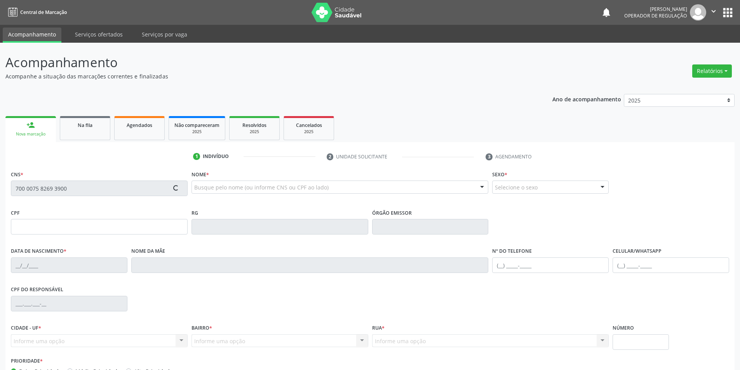
type input "[PHONE_NUMBER]"
type input "S/N"
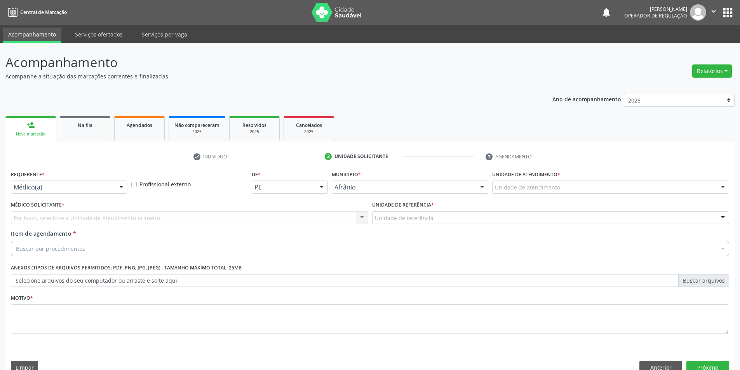
drag, startPoint x: 508, startPoint y: 167, endPoint x: 509, endPoint y: 190, distance: 23.3
click at [509, 181] on div "Unidade de atendimento" at bounding box center [610, 187] width 237 height 13
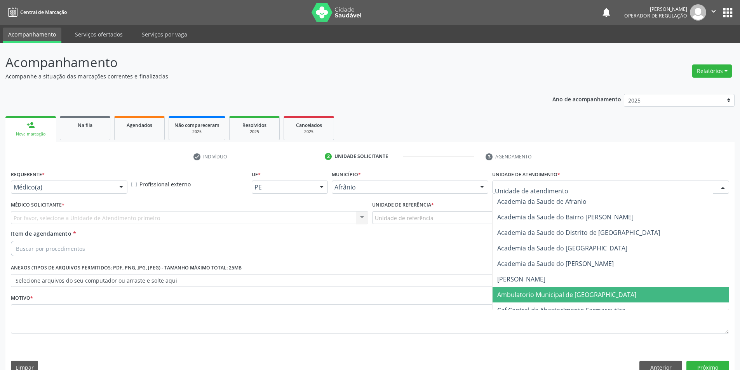
click at [544, 291] on span "Ambulatorio Municipal de [GEOGRAPHIC_DATA]" at bounding box center [566, 295] width 139 height 9
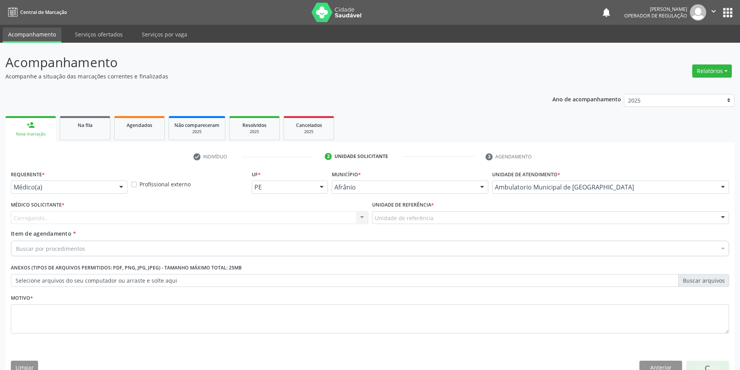
click at [437, 211] on div "Unidade de referência" at bounding box center [551, 217] width 358 height 13
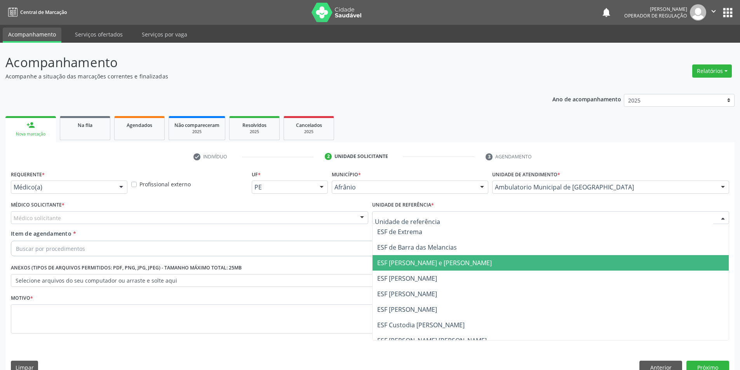
click at [412, 259] on span "ESF [PERSON_NAME] e [PERSON_NAME]" at bounding box center [434, 263] width 115 height 9
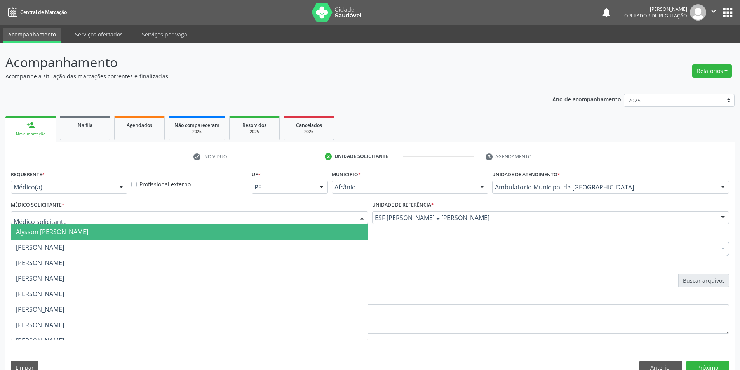
click at [66, 211] on div at bounding box center [190, 217] width 358 height 13
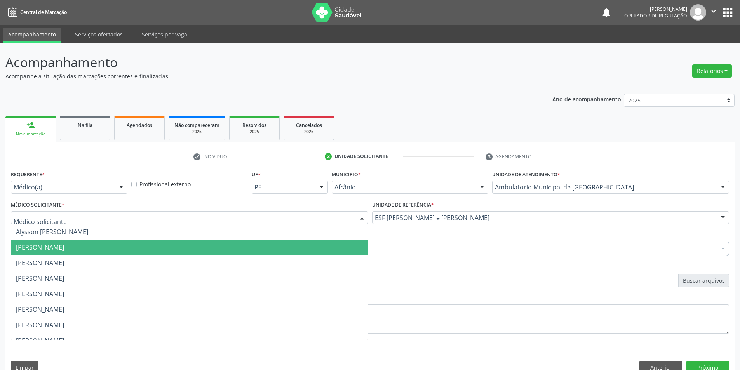
drag, startPoint x: 64, startPoint y: 226, endPoint x: 60, endPoint y: 228, distance: 4.9
click at [64, 240] on span "[PERSON_NAME]" at bounding box center [189, 248] width 357 height 16
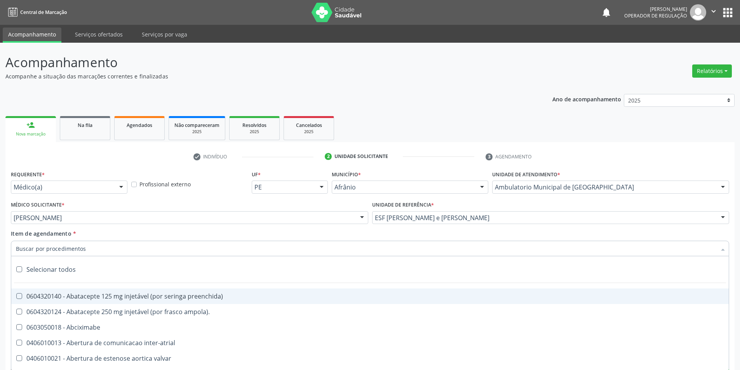
click at [55, 241] on input "Item de agendamento *" at bounding box center [366, 249] width 701 height 16
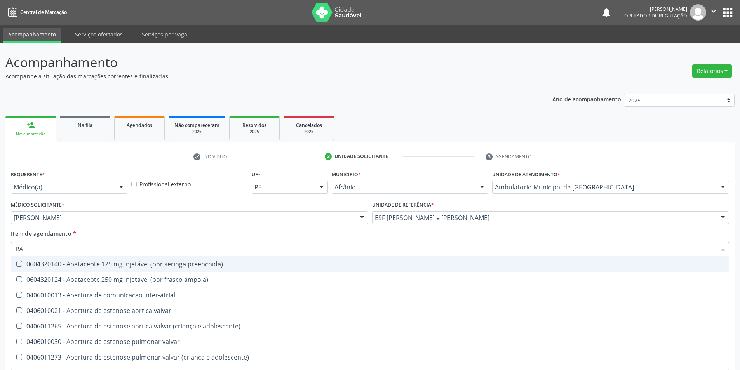
type input "RAD"
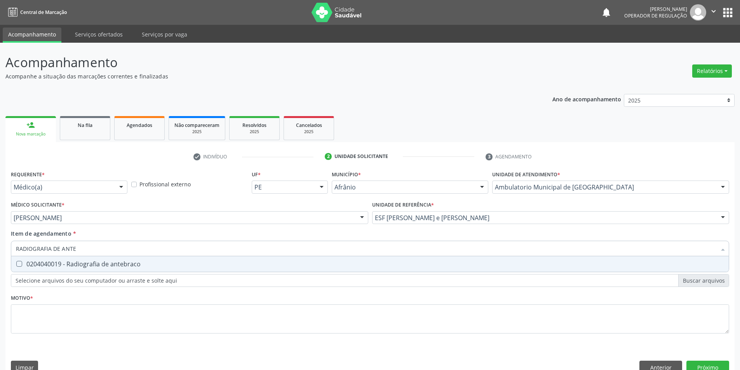
click at [77, 261] on div "0204040019 - Radiografia de antebraco" at bounding box center [370, 264] width 708 height 6
click at [74, 287] on div "Requerente * Médico(a) Médico(a) Enfermeiro(a) Paciente Nenhum resultado encont…" at bounding box center [370, 257] width 719 height 176
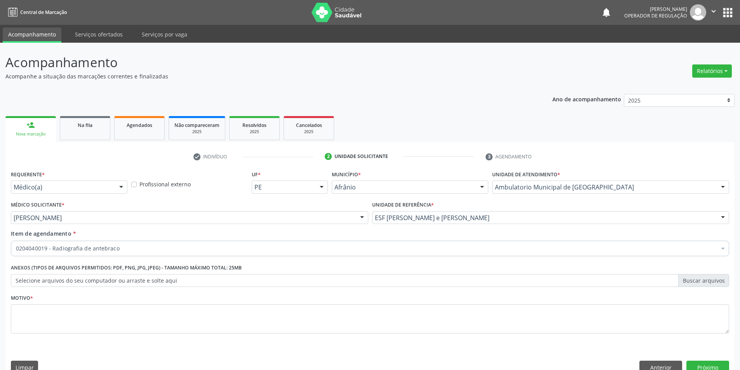
click at [73, 298] on span "0204040019 - Radiografia de antebraco" at bounding box center [370, 306] width 718 height 16
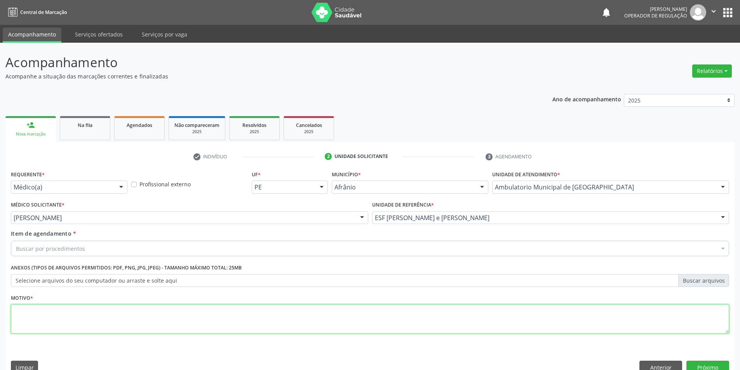
click at [73, 305] on textarea at bounding box center [370, 320] width 719 height 30
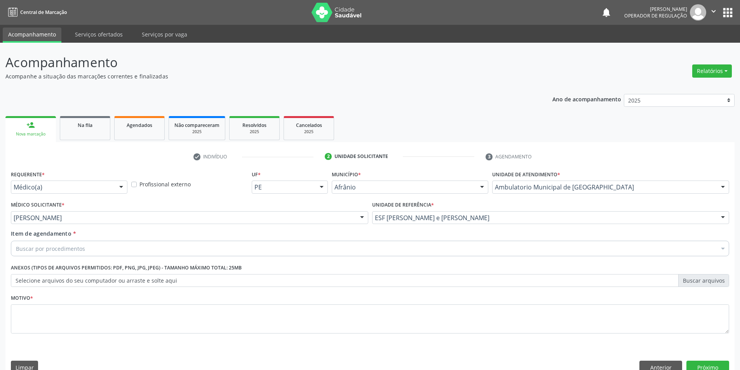
click at [113, 241] on div "Buscar por procedimentos" at bounding box center [370, 249] width 719 height 16
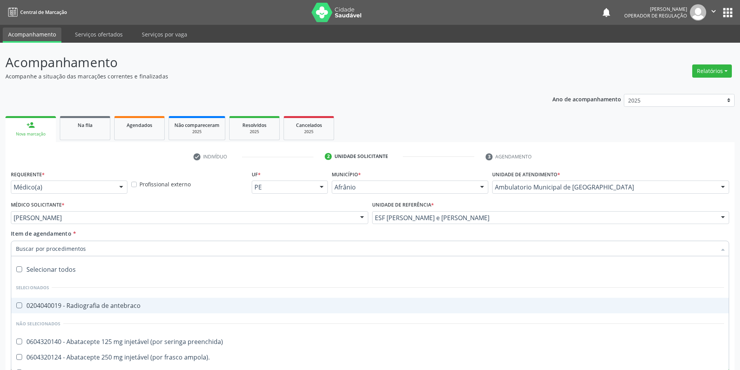
click at [110, 303] on div "0204040019 - Radiografia de antebraco" at bounding box center [370, 306] width 708 height 6
click at [3, 241] on div "Acompanhamento Acompanhe a situação das marcações correntes e finalizadas Relat…" at bounding box center [370, 214] width 740 height 342
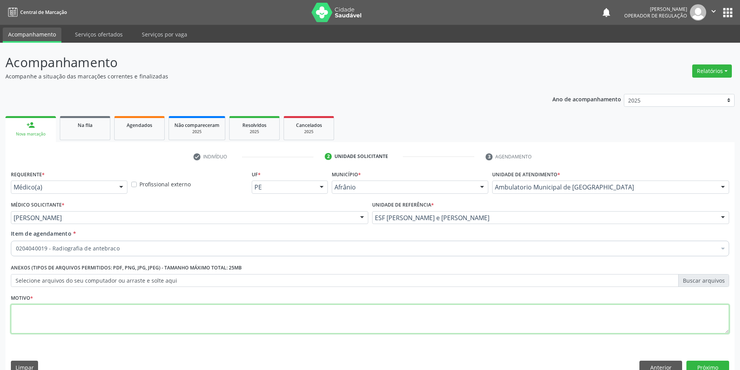
click at [45, 305] on textarea at bounding box center [370, 320] width 719 height 30
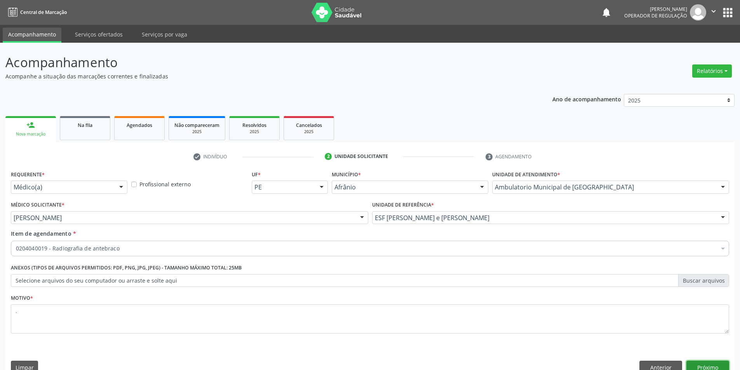
click at [726, 361] on button "Próximo" at bounding box center [708, 367] width 43 height 13
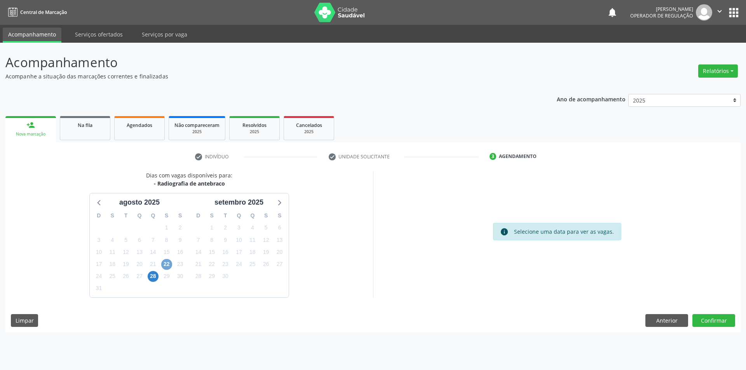
click at [164, 264] on span "22" at bounding box center [166, 264] width 11 height 11
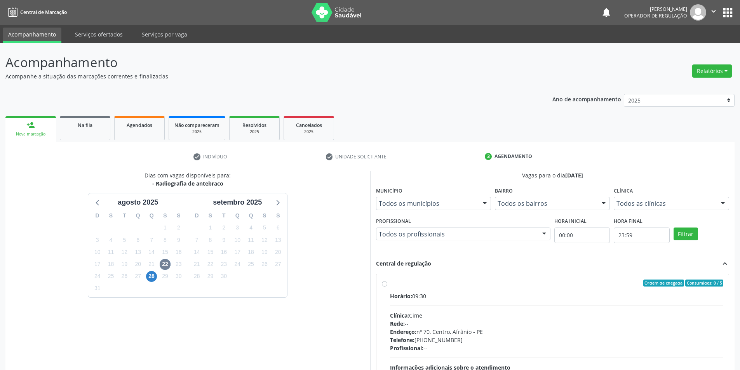
click at [447, 290] on label "Ordem de chegada Consumidos: 0 / 5 Horário: 09:30 Clínica: Cime Rede: -- Endere…" at bounding box center [557, 339] width 334 height 119
click at [387, 287] on input "Ordem de chegada Consumidos: 0 / 5 Horário: 09:30 Clínica: Cime Rede: -- Endere…" at bounding box center [384, 283] width 5 height 7
radio input "true"
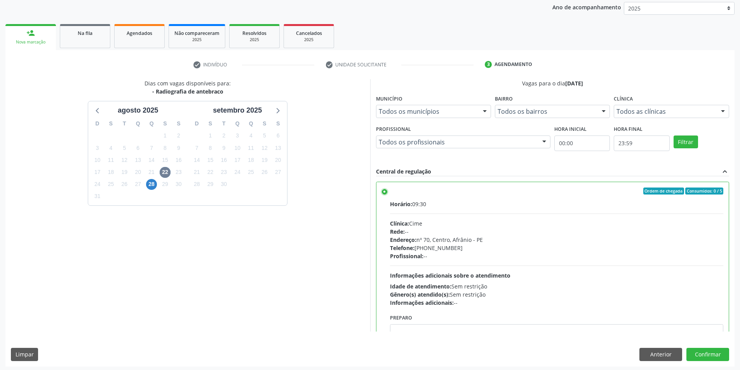
scroll to position [94, 0]
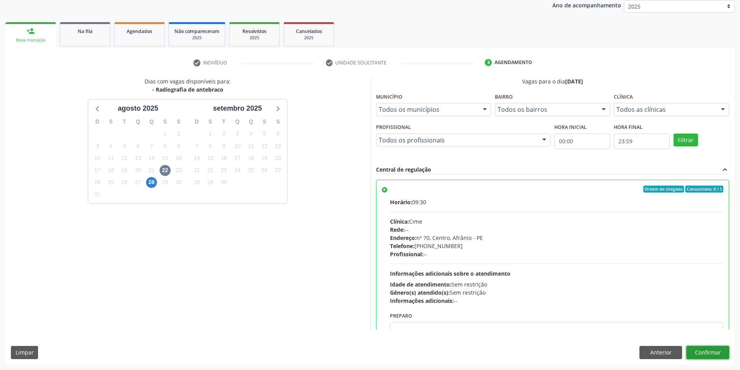
click at [715, 352] on button "Confirmar" at bounding box center [708, 352] width 43 height 13
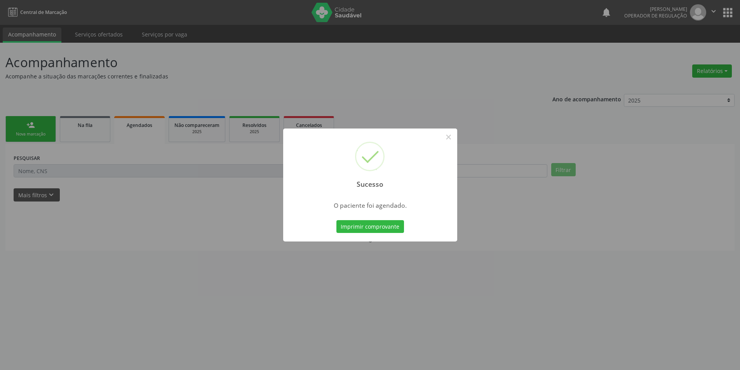
scroll to position [0, 0]
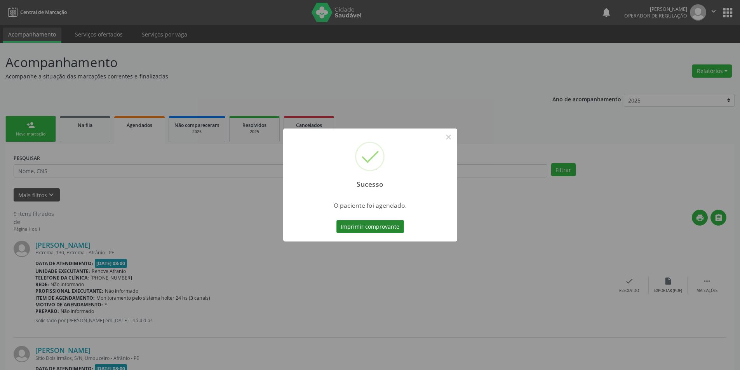
click at [379, 229] on button "Imprimir comprovante" at bounding box center [371, 226] width 68 height 13
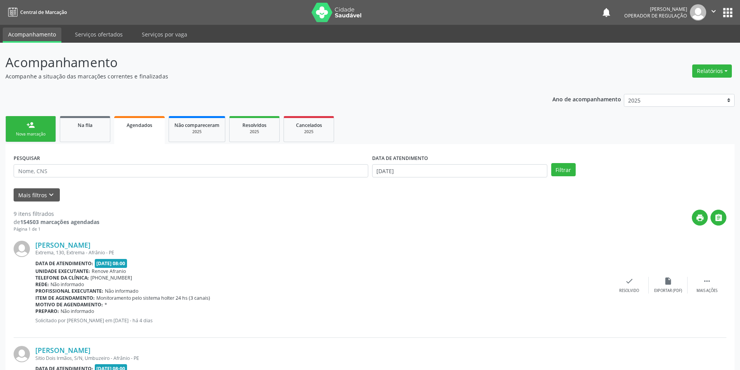
click at [30, 125] on div "person_add" at bounding box center [30, 125] width 9 height 9
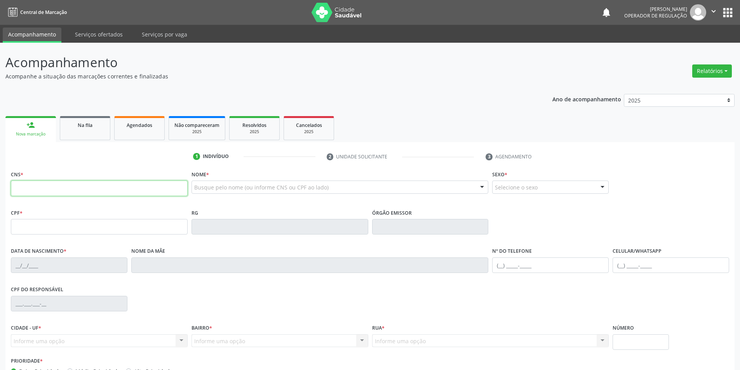
click at [78, 195] on input "text" at bounding box center [99, 189] width 177 height 16
click at [122, 194] on input "text" at bounding box center [99, 189] width 177 height 16
paste input "704 3025 9472 6995"
type input "704 3025 9472 6995"
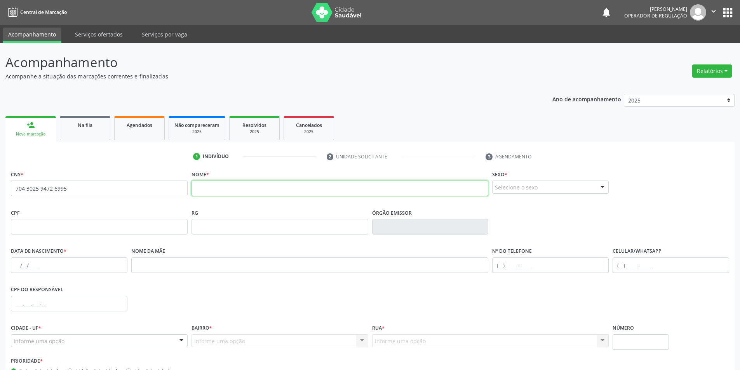
click at [215, 185] on input "text" at bounding box center [340, 189] width 297 height 16
paste input "[PERSON_NAME]"
type input "[PERSON_NAME]"
click at [568, 183] on div "Selecione o sexo" at bounding box center [550, 187] width 117 height 13
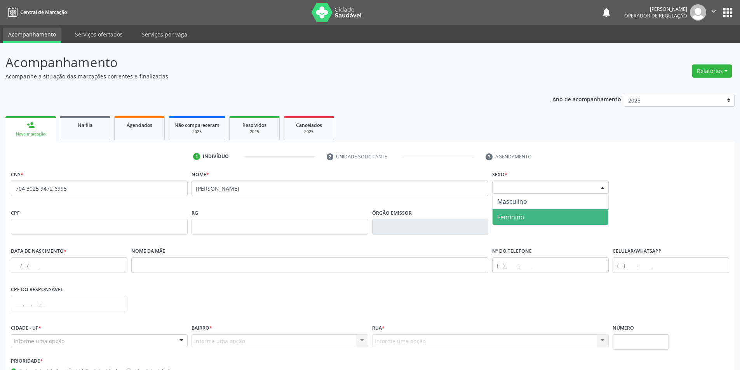
click at [537, 213] on span "Feminino" at bounding box center [551, 217] width 116 height 16
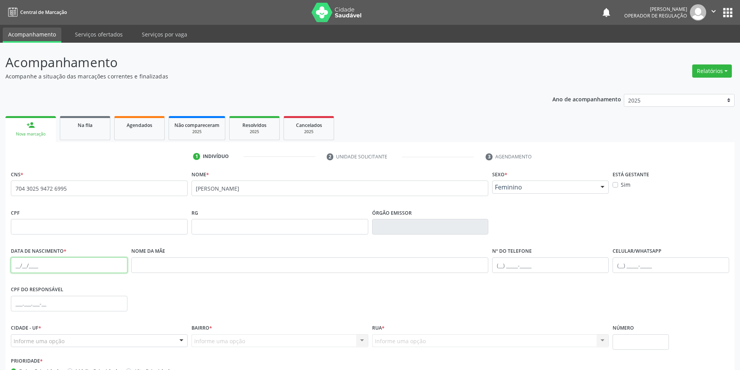
click at [65, 266] on input "text" at bounding box center [69, 266] width 117 height 16
paste input "[DATE]"
type input "[DATE]"
click at [563, 270] on input "text" at bounding box center [550, 266] width 117 height 16
paste input "[PHONE_NUMBER]"
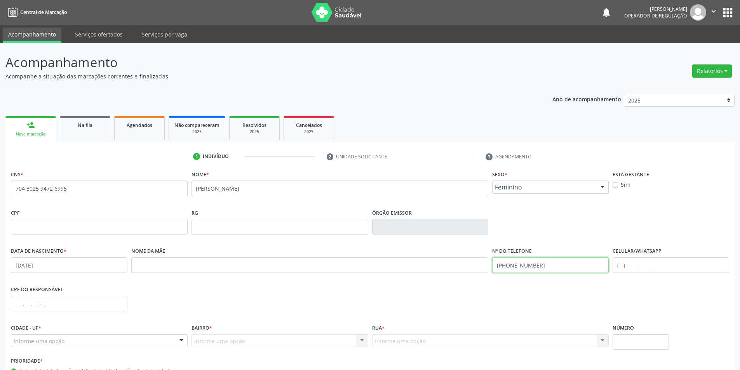
type input "[PHONE_NUMBER]"
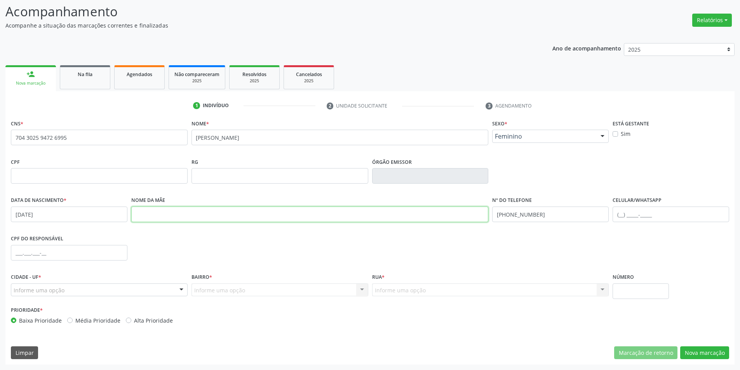
click at [194, 218] on input "text" at bounding box center [310, 215] width 358 height 16
paste input "[PERSON_NAME]"
type input "[PERSON_NAME]"
click at [176, 291] on div at bounding box center [182, 290] width 12 height 13
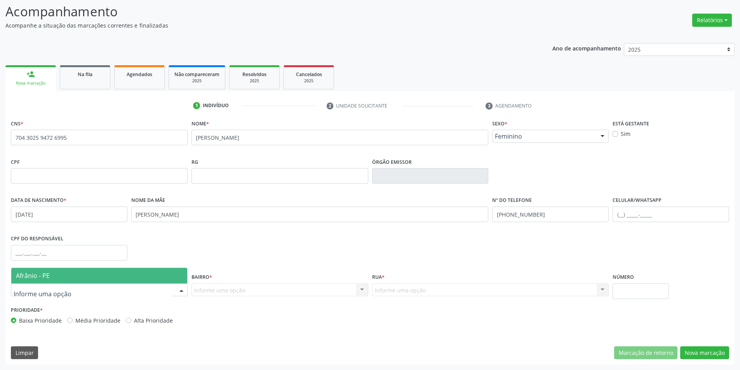
click at [72, 277] on span "Afrânio - PE" at bounding box center [99, 276] width 176 height 16
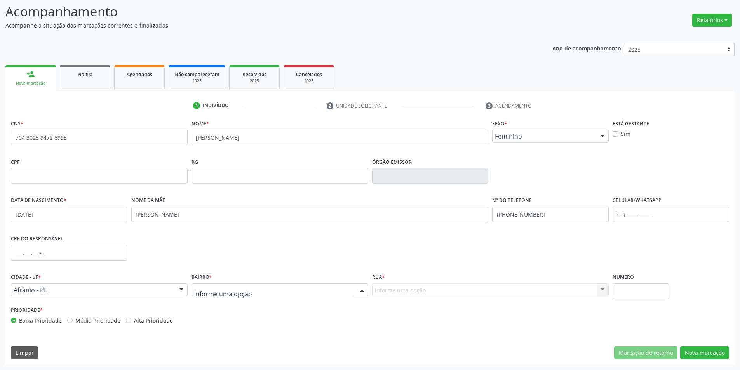
click at [302, 286] on div at bounding box center [280, 290] width 177 height 13
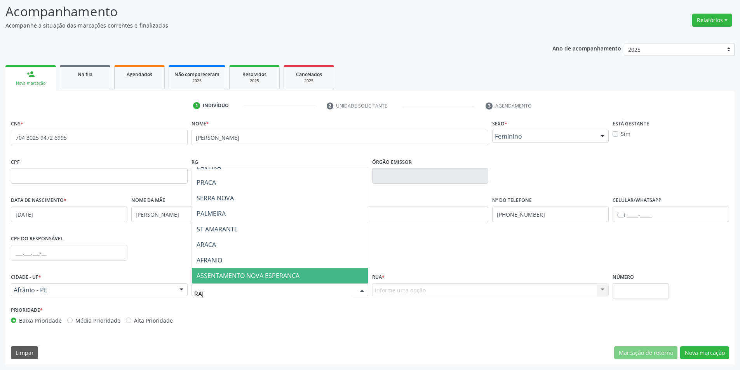
scroll to position [0, 0]
type input "RAJADA"
click at [360, 275] on span "RAJADA" at bounding box center [280, 276] width 176 height 16
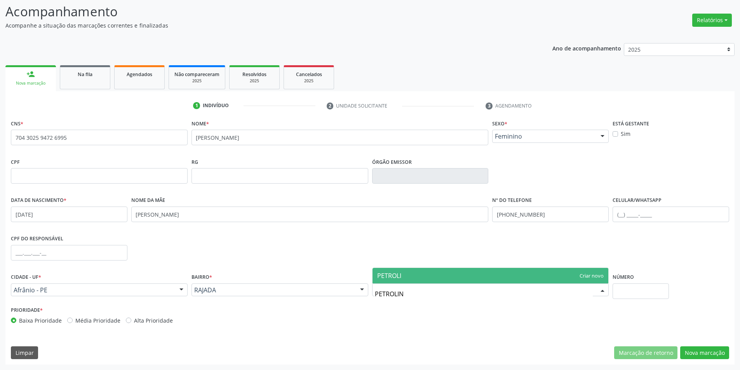
type input "PETROLINA"
click at [584, 274] on span "PETROLINA" at bounding box center [491, 276] width 236 height 16
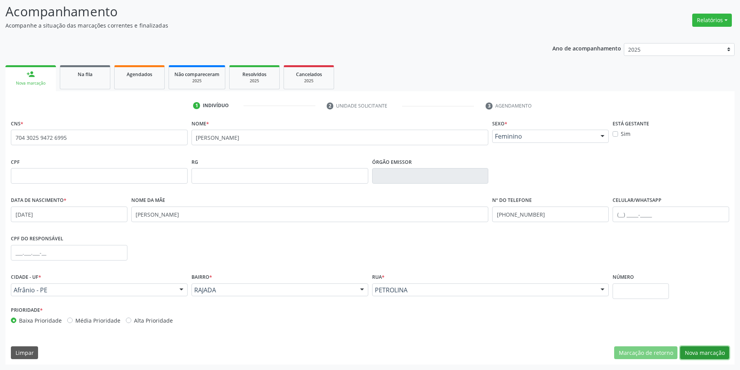
click at [722, 356] on button "Nova marcação" at bounding box center [704, 353] width 49 height 13
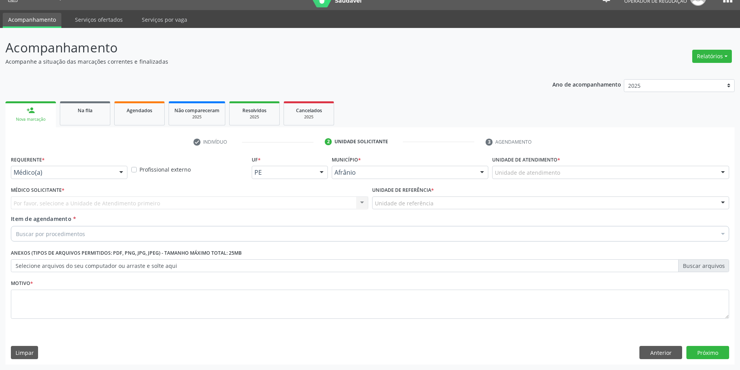
scroll to position [15, 0]
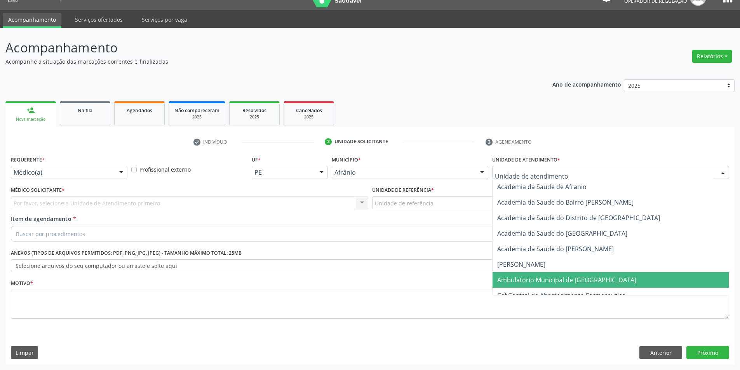
click at [560, 284] on span "Ambulatorio Municipal de [GEOGRAPHIC_DATA]" at bounding box center [566, 280] width 139 height 9
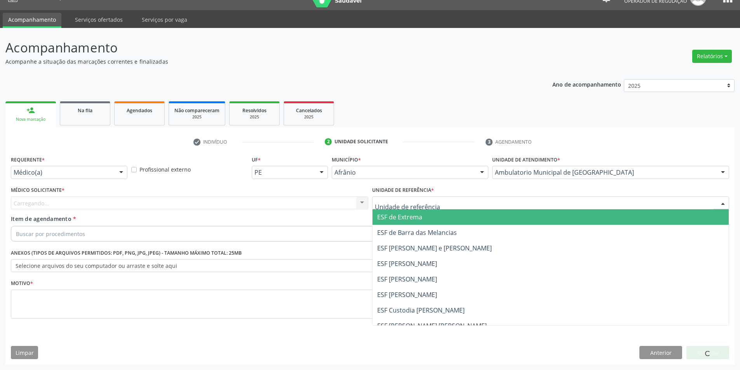
drag, startPoint x: 418, startPoint y: 218, endPoint x: 193, endPoint y: 192, distance: 226.6
click at [417, 219] on span "ESF de Extrema" at bounding box center [399, 217] width 45 height 9
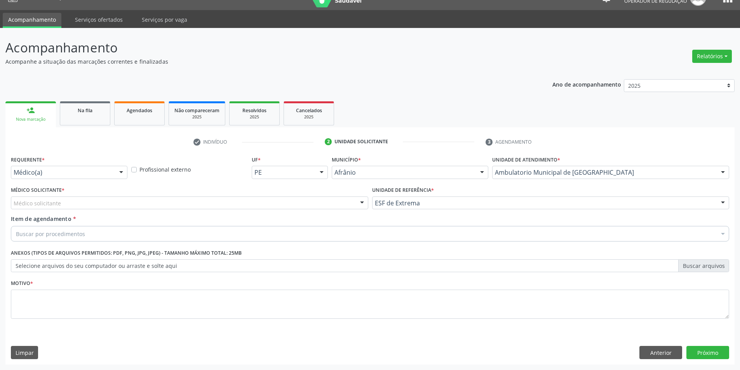
drag, startPoint x: 142, startPoint y: 197, endPoint x: 134, endPoint y: 206, distance: 11.8
click at [142, 198] on div "Médico solicitante" at bounding box center [190, 203] width 358 height 13
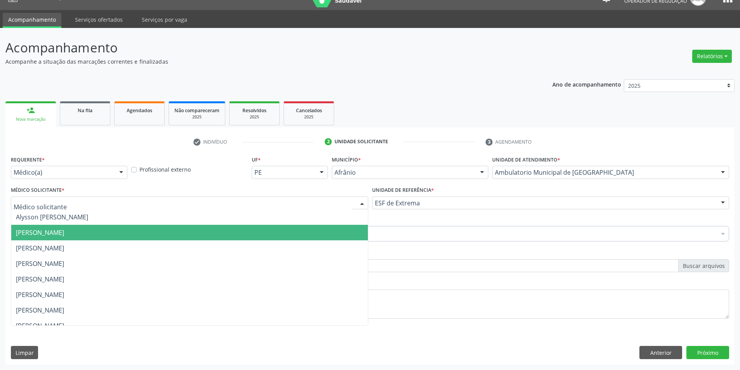
click at [112, 231] on span "[PERSON_NAME]" at bounding box center [189, 233] width 357 height 16
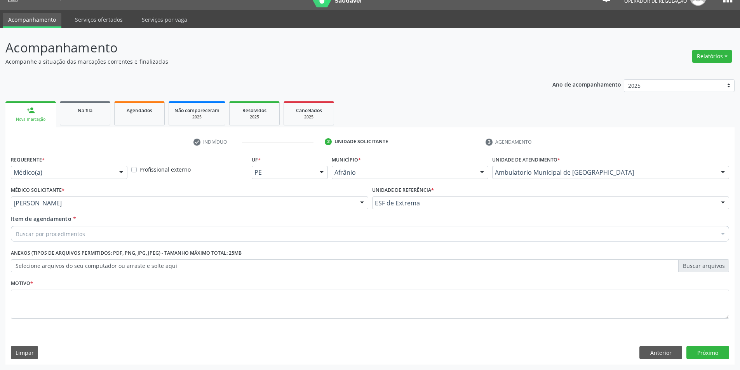
click at [69, 229] on div "Buscar por procedimentos" at bounding box center [370, 234] width 719 height 16
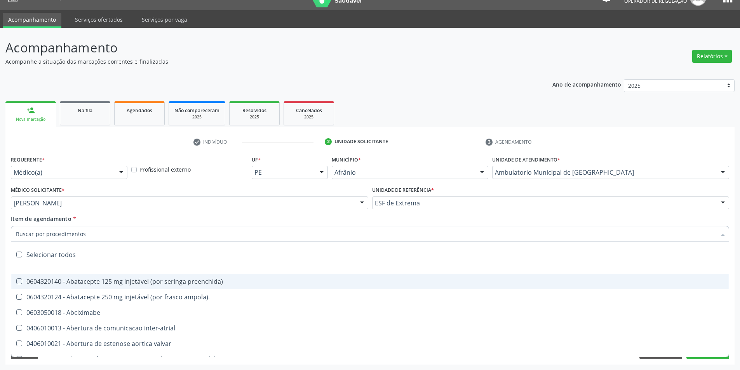
click at [69, 234] on input "Item de agendamento *" at bounding box center [366, 234] width 701 height 16
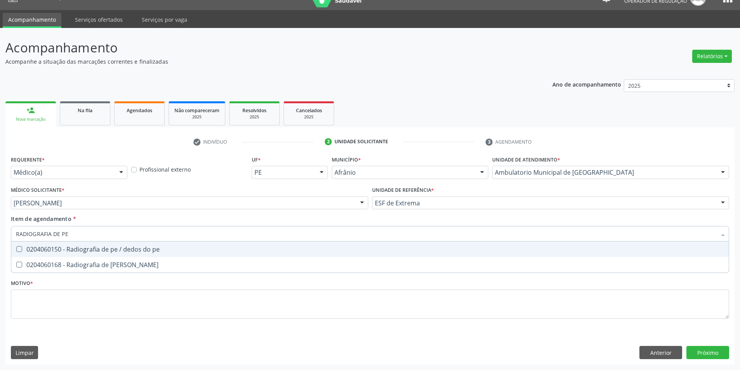
type input "RADIOGRAFIA DE PER"
click at [73, 252] on div "0204060168 - Radiografia de [PERSON_NAME]" at bounding box center [370, 249] width 708 height 6
checkbox perna "true"
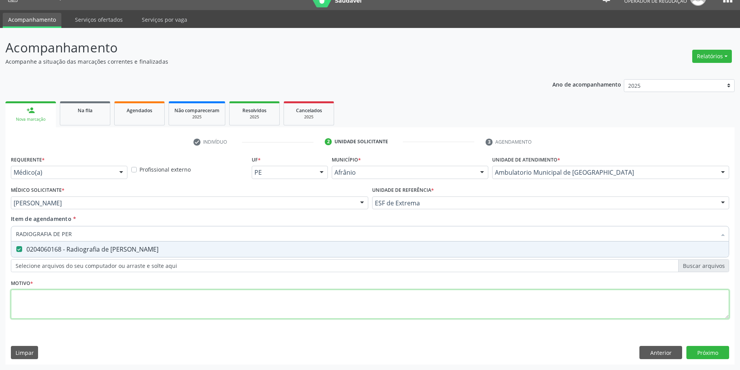
click at [72, 297] on div "Requerente * Médico(a) Médico(a) Enfermeiro(a) Paciente Nenhum resultado encont…" at bounding box center [370, 242] width 719 height 176
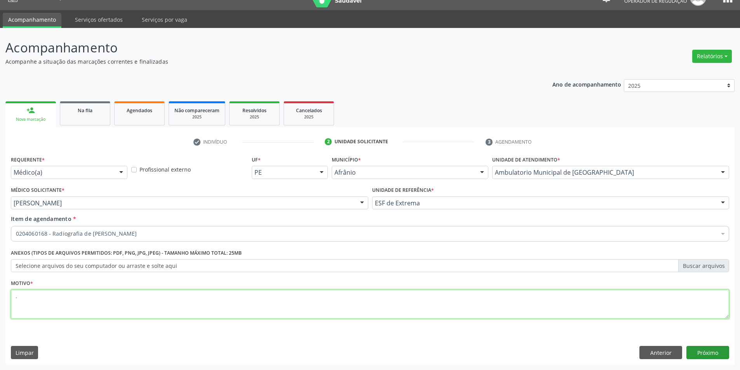
type textarea "."
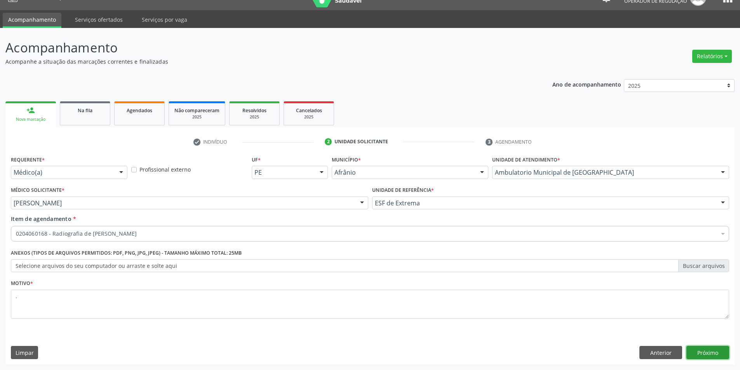
click at [721, 352] on button "Próximo" at bounding box center [708, 352] width 43 height 13
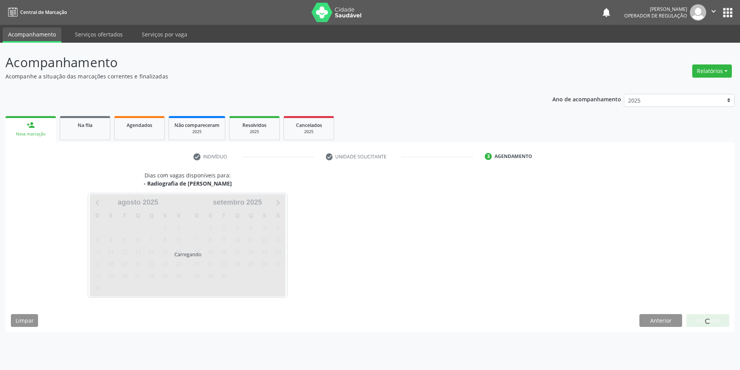
scroll to position [0, 0]
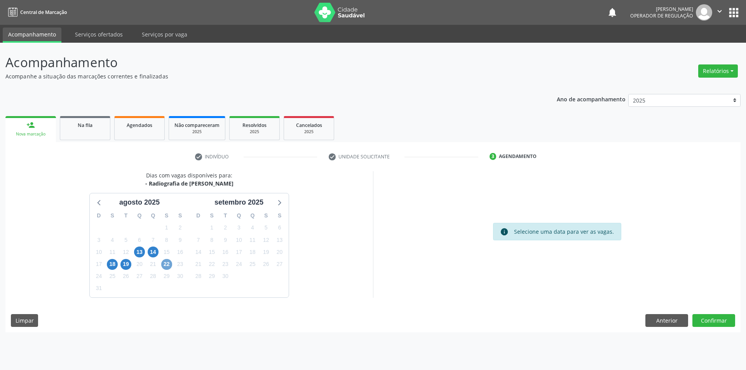
click at [169, 268] on span "22" at bounding box center [166, 264] width 11 height 11
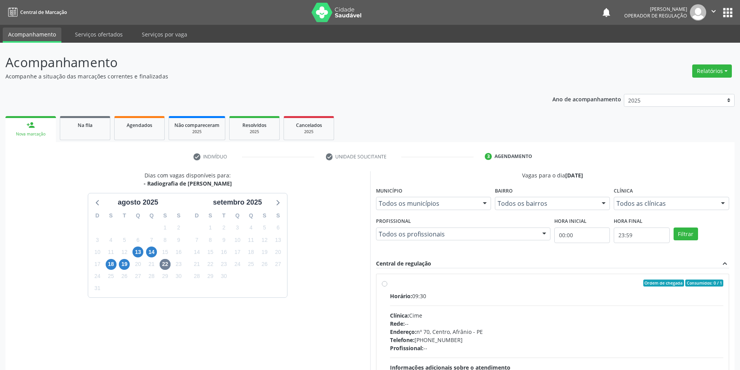
click at [399, 279] on div "Ordem de chegada Consumidos: 0 / 1 Horário: 09:30 Clínica: Cime Rede: -- Endere…" at bounding box center [553, 339] width 353 height 130
radio input "true"
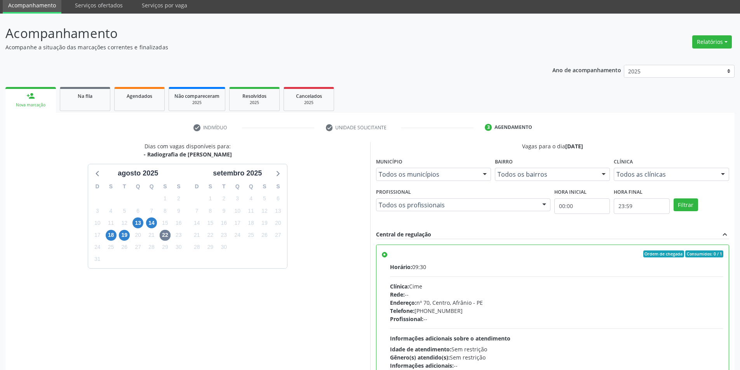
scroll to position [94, 0]
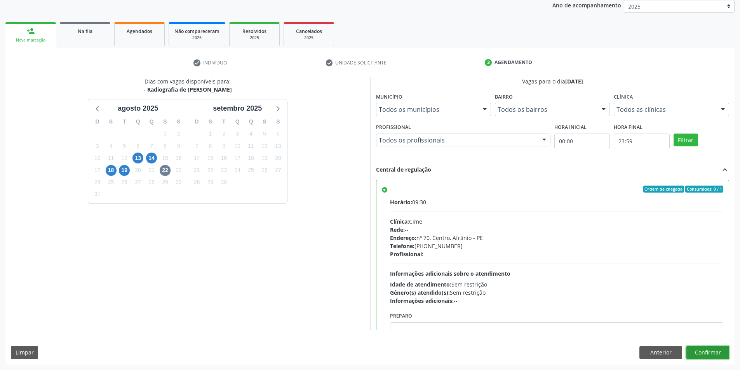
click at [715, 351] on button "Confirmar" at bounding box center [708, 352] width 43 height 13
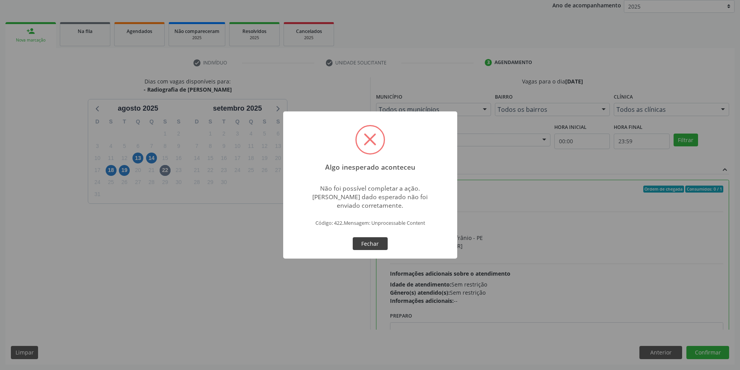
click at [386, 247] on button "Fechar" at bounding box center [370, 243] width 35 height 13
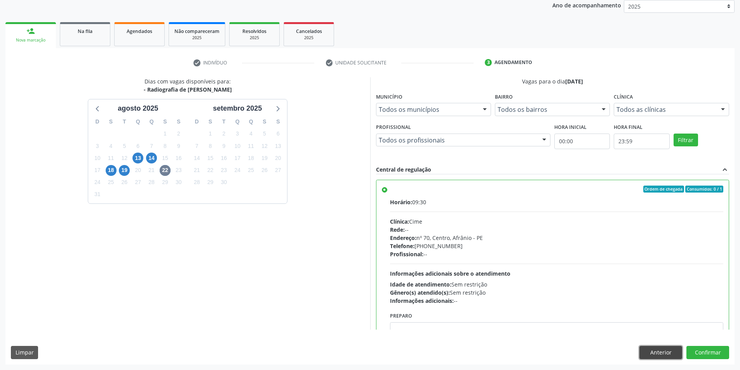
click at [666, 352] on button "Anterior" at bounding box center [661, 352] width 43 height 13
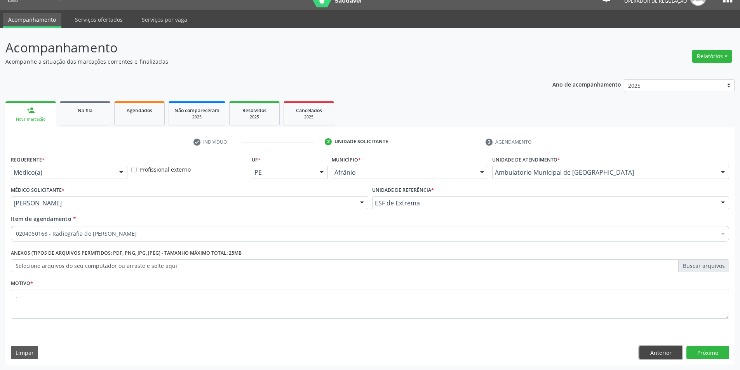
click at [666, 352] on button "Anterior" at bounding box center [661, 352] width 43 height 13
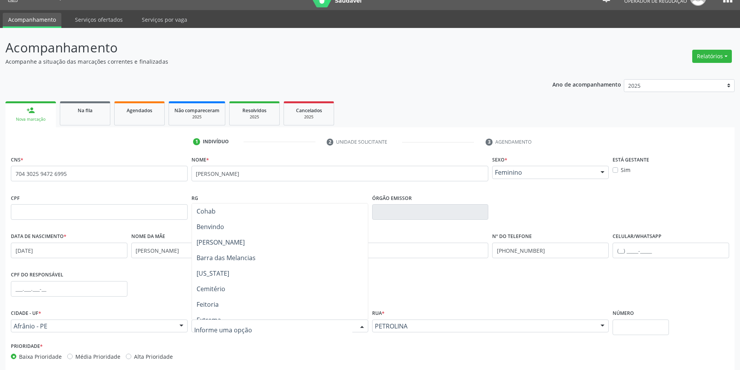
scroll to position [0, 0]
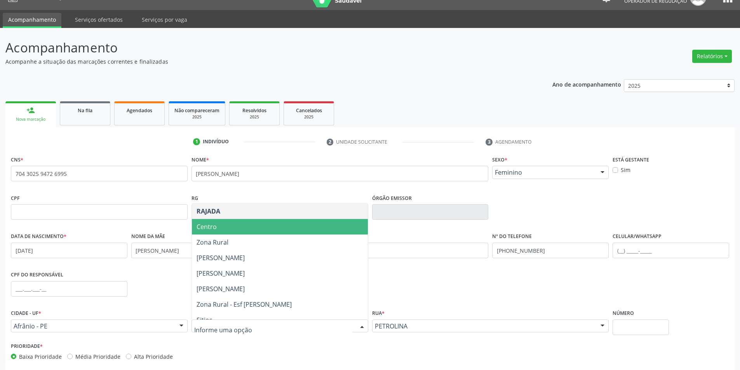
click at [224, 228] on span "Centro" at bounding box center [280, 227] width 176 height 16
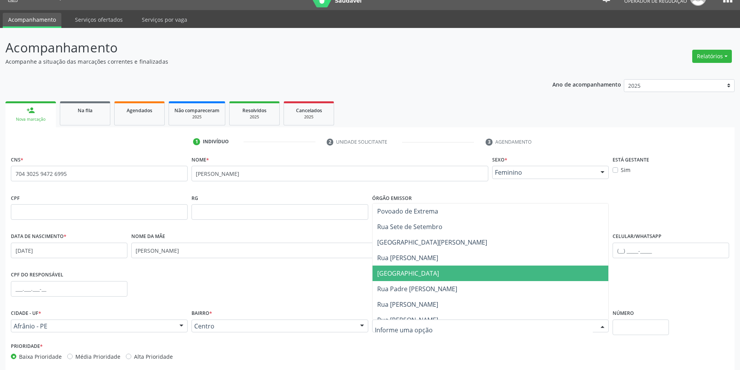
click at [441, 277] on span "[GEOGRAPHIC_DATA]" at bounding box center [491, 274] width 236 height 16
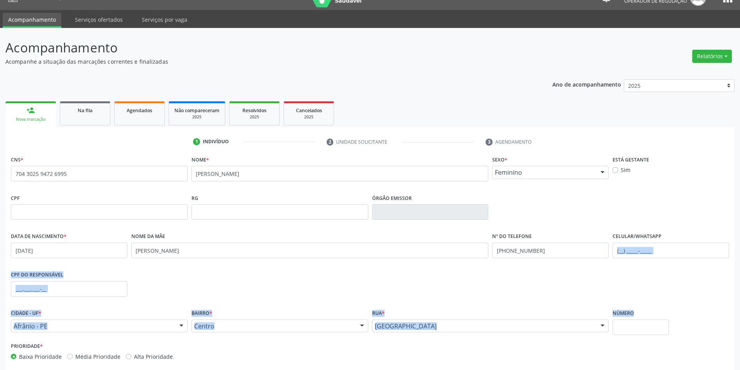
drag, startPoint x: 722, startPoint y: 264, endPoint x: 730, endPoint y: 339, distance: 75.7
click at [729, 339] on div "CNS * 704 3025 9472 6995 none Nome * [PERSON_NAME] * Feminino Masculino Feminin…" at bounding box center [370, 260] width 719 height 212
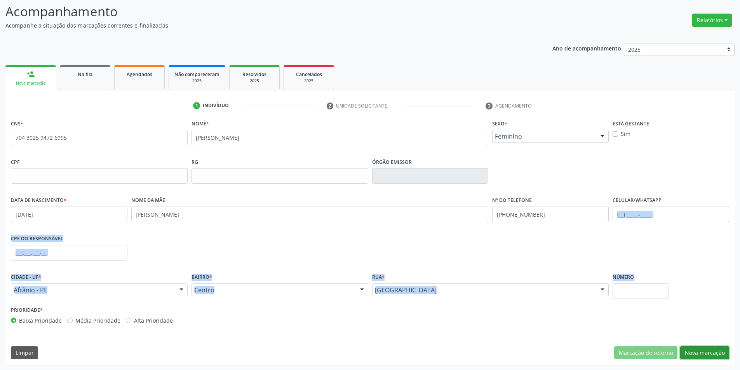
click at [704, 349] on button "Nova marcação" at bounding box center [704, 353] width 49 height 13
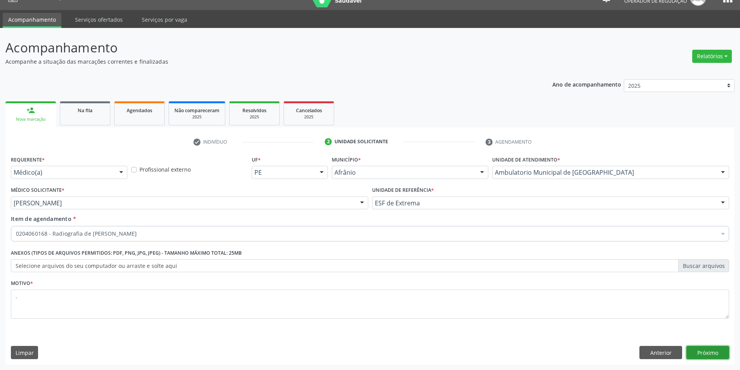
click at [705, 352] on button "Próximo" at bounding box center [708, 352] width 43 height 13
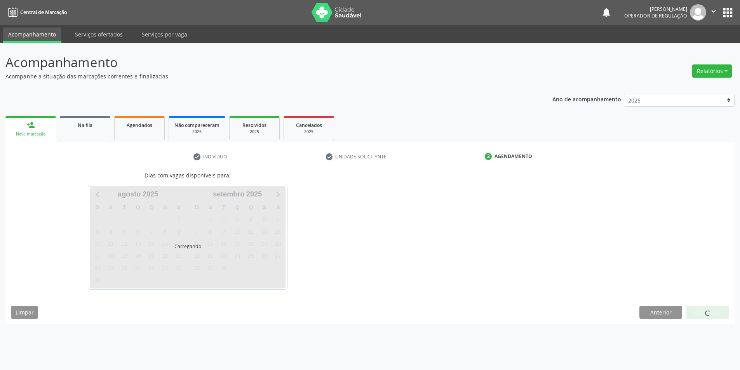
scroll to position [0, 0]
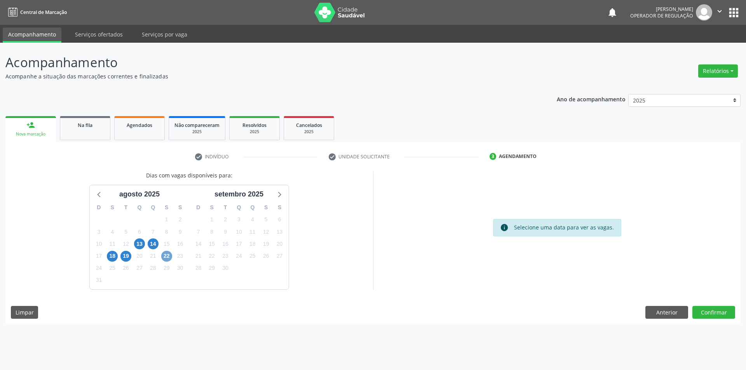
click at [165, 256] on span "22" at bounding box center [166, 256] width 11 height 11
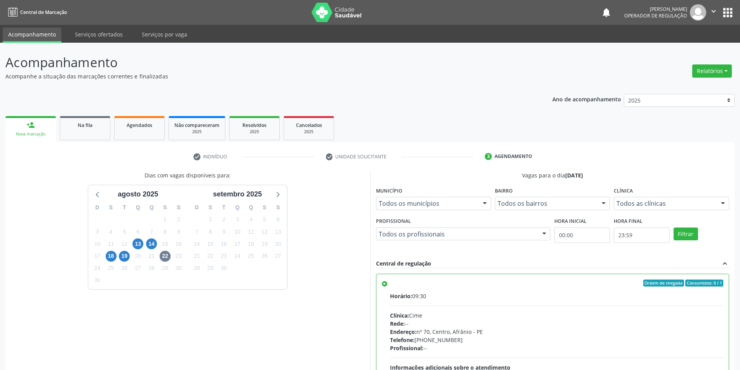
click at [419, 276] on div "Ordem de chegada Consumidos: 0 / 1 Horário: 09:30 Clínica: Cime Rede: -- Endere…" at bounding box center [553, 365] width 353 height 182
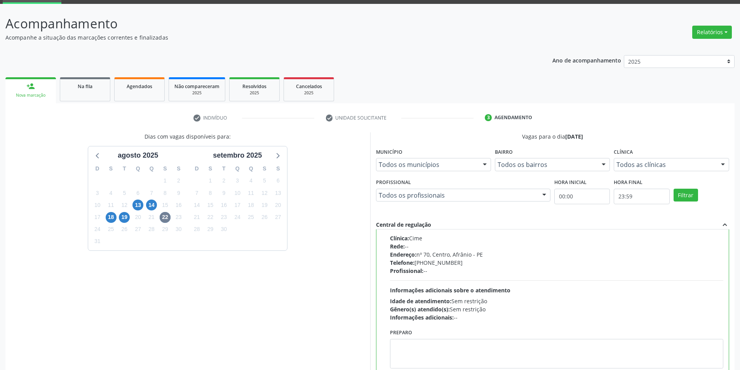
scroll to position [94, 0]
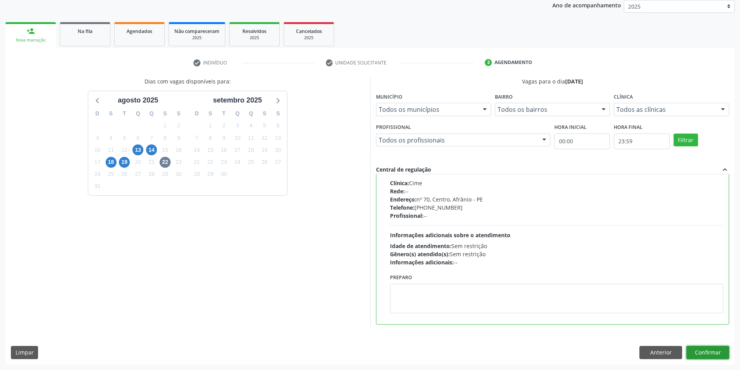
click at [719, 354] on button "Confirmar" at bounding box center [708, 352] width 43 height 13
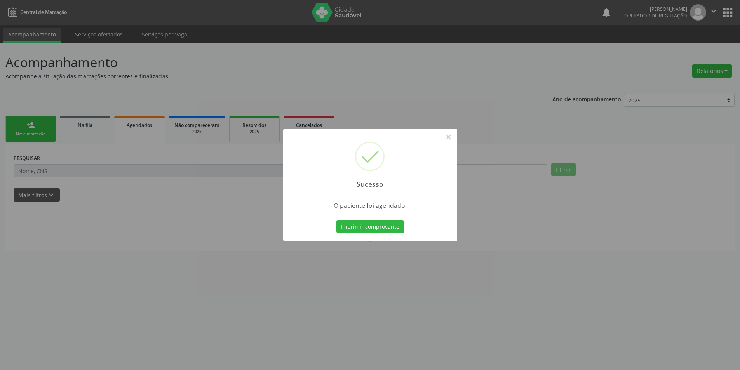
scroll to position [0, 0]
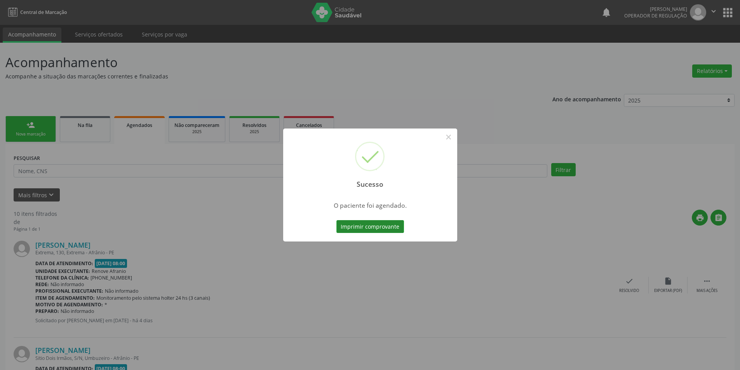
click at [382, 230] on button "Imprimir comprovante" at bounding box center [371, 226] width 68 height 13
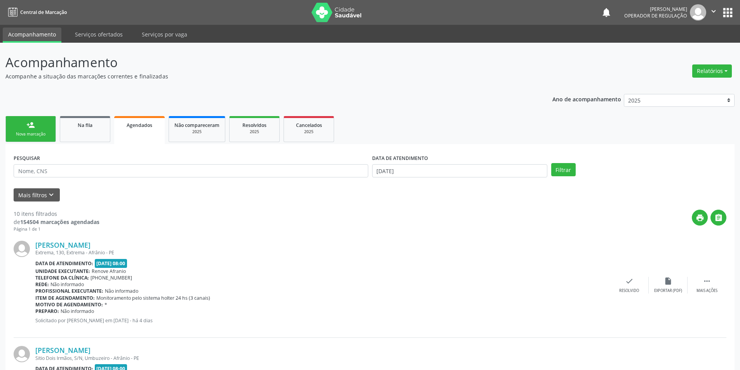
click at [36, 126] on link "person_add Nova marcação" at bounding box center [30, 129] width 51 height 26
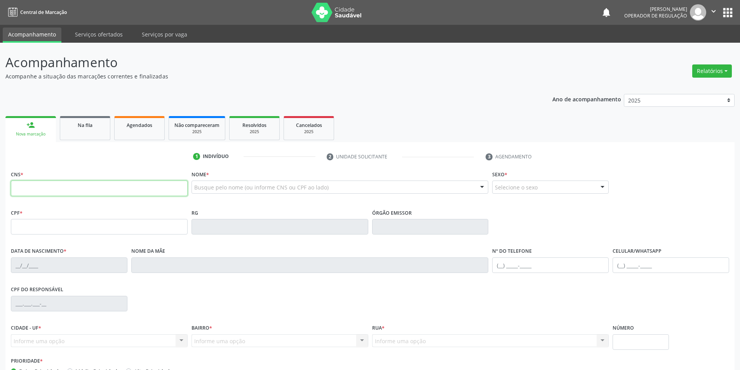
click at [49, 188] on input "text" at bounding box center [99, 189] width 177 height 16
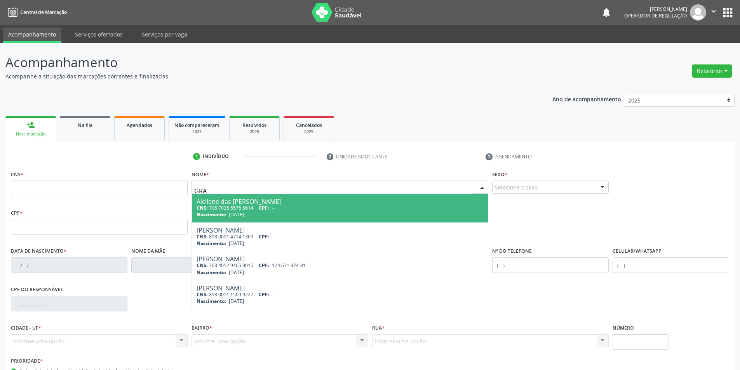
type input "[PERSON_NAME]"
type input "706 7035 5575 5614"
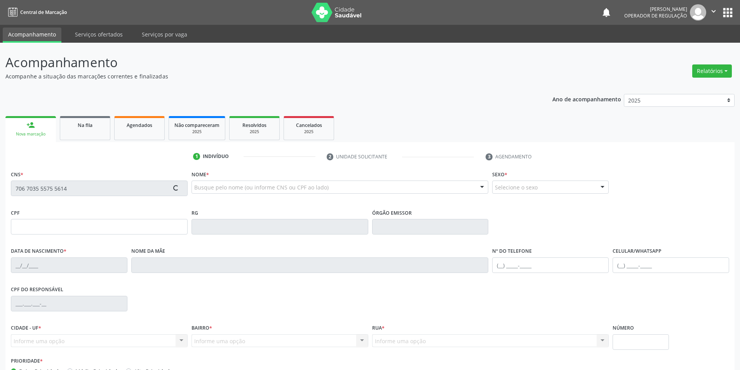
type input "[DATE]"
type input "[PERSON_NAME] das Gracas"
type input "[PHONE_NUMBER]"
type input "S/N"
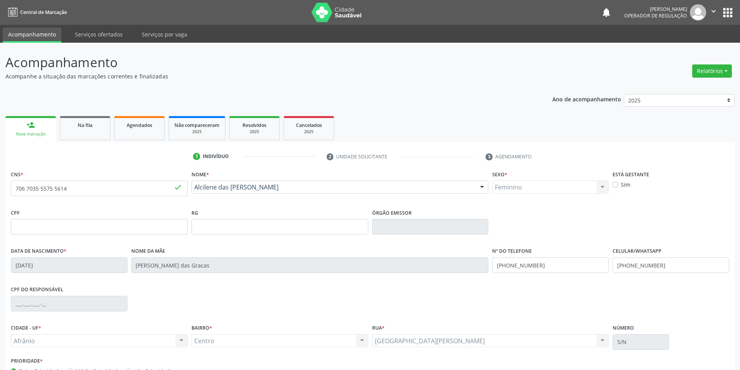
click at [274, 194] on div "Alcilene das [PERSON_NAME] Alcilene das Gracas Santos CNS: 706 7035 5575 5614 C…" at bounding box center [340, 190] width 297 height 19
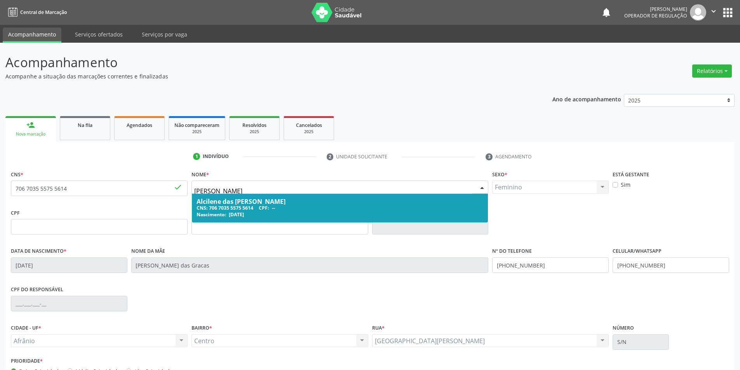
type input "[PERSON_NAME]"
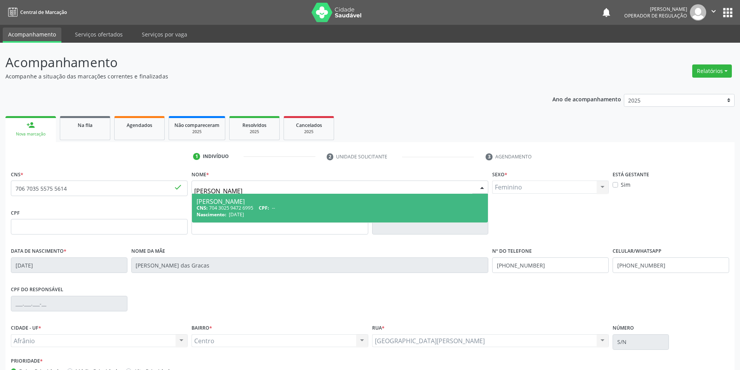
click at [223, 204] on div "[PERSON_NAME]" at bounding box center [340, 202] width 287 height 6
type input "704 3025 9472 6995"
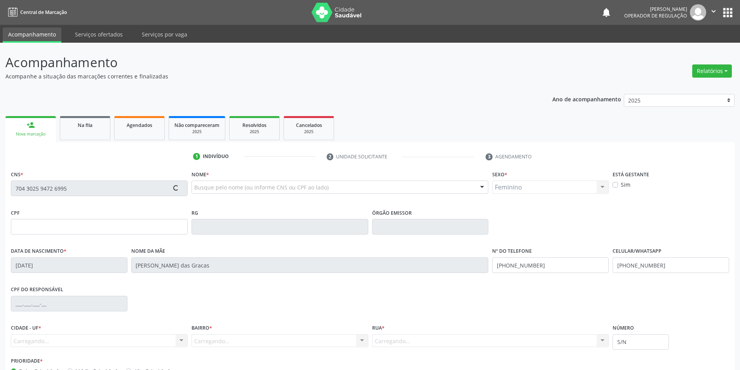
type input "[DATE]"
type input "[PERSON_NAME]"
type input "[PHONE_NUMBER]"
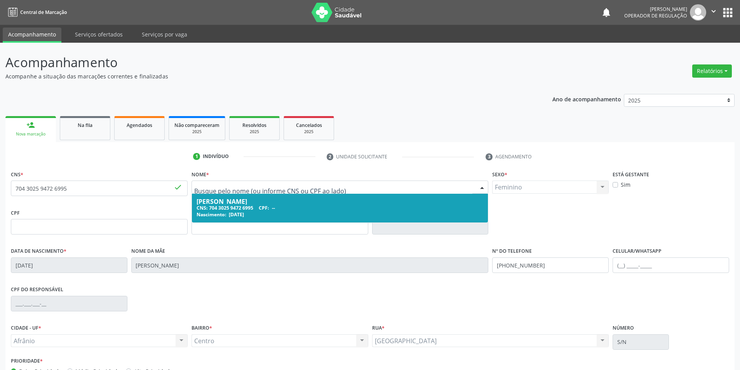
click at [232, 215] on span "[DATE]" at bounding box center [236, 214] width 15 height 7
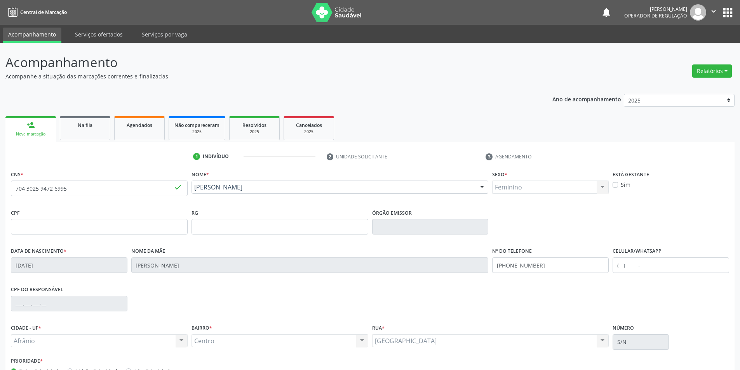
scroll to position [51, 0]
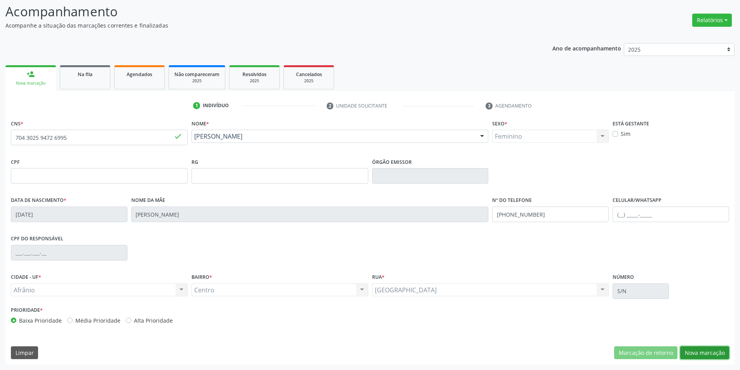
click at [717, 351] on button "Nova marcação" at bounding box center [704, 353] width 49 height 13
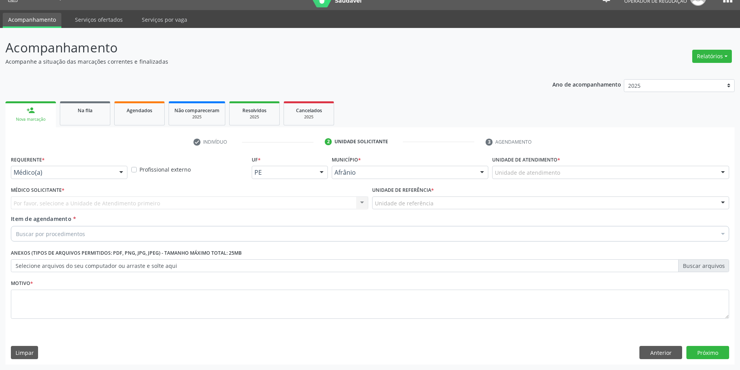
scroll to position [15, 0]
click at [584, 171] on div "Unidade de atendimento" at bounding box center [610, 172] width 237 height 13
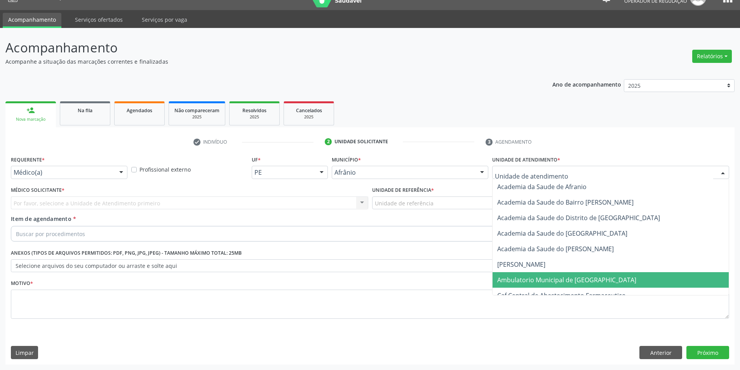
click at [582, 285] on span "Ambulatorio Municipal de [GEOGRAPHIC_DATA]" at bounding box center [611, 280] width 236 height 16
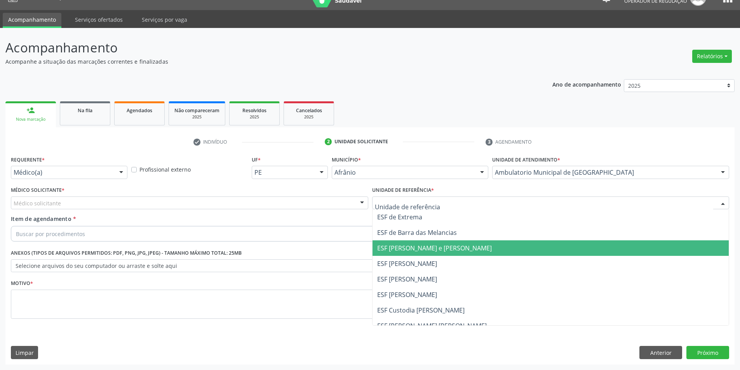
click at [456, 255] on span "ESF [PERSON_NAME] e [PERSON_NAME]" at bounding box center [551, 249] width 357 height 16
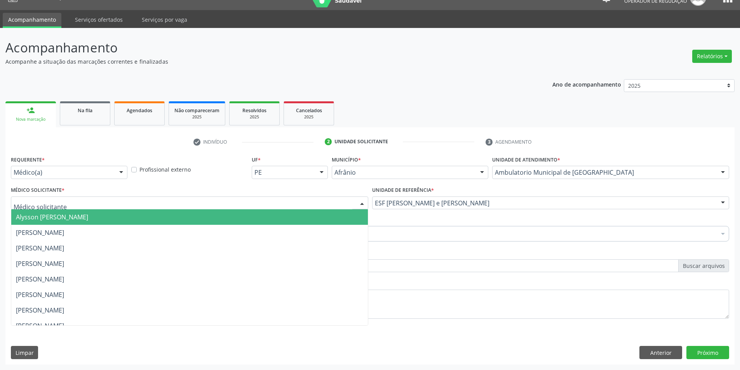
click at [97, 203] on div at bounding box center [190, 203] width 358 height 13
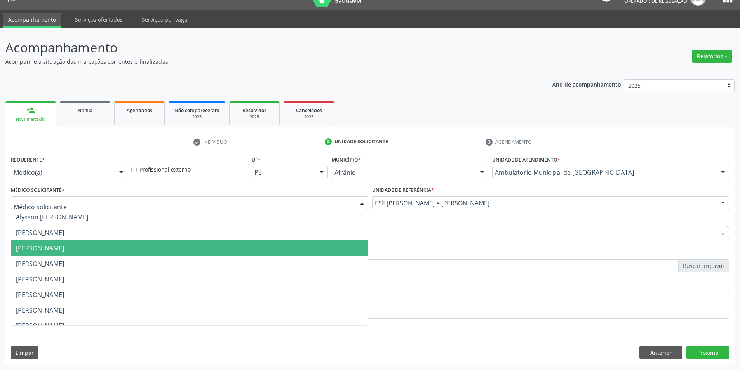
click at [64, 245] on span "[PERSON_NAME]" at bounding box center [40, 248] width 48 height 9
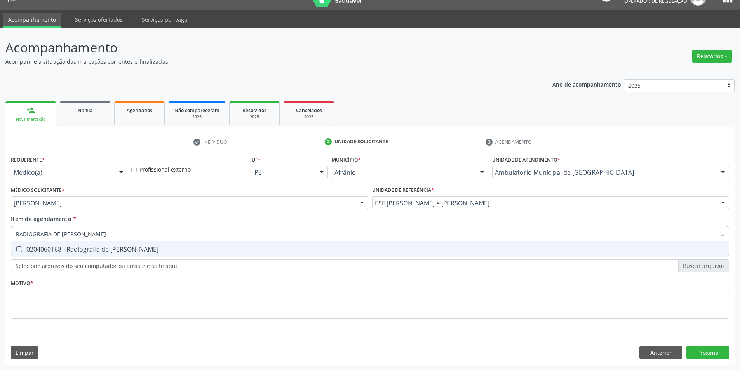
type input "RADIOGRAFIA DE [PERSON_NAME]"
click at [96, 253] on div "0204060168 - Radiografia de [PERSON_NAME]" at bounding box center [370, 249] width 708 height 6
checkbox perna "true"
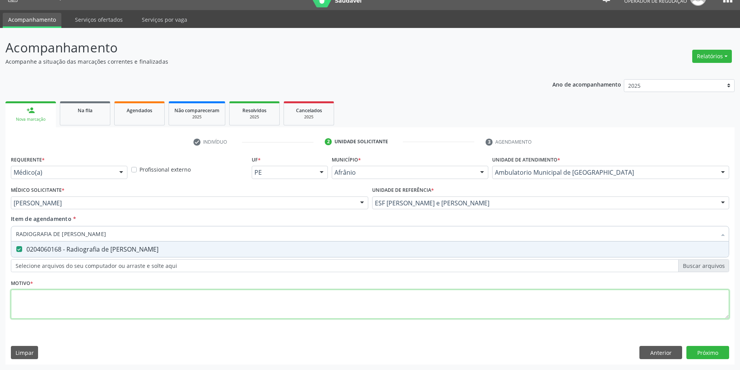
click at [87, 291] on div "Requerente * Médico(a) Médico(a) Enfermeiro(a) Paciente Nenhum resultado encont…" at bounding box center [370, 242] width 719 height 176
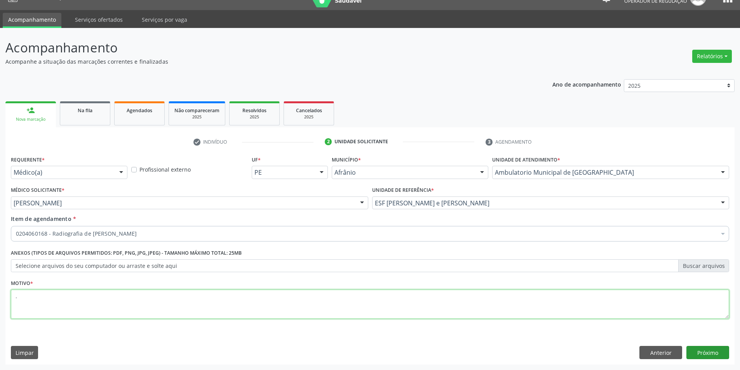
type textarea "."
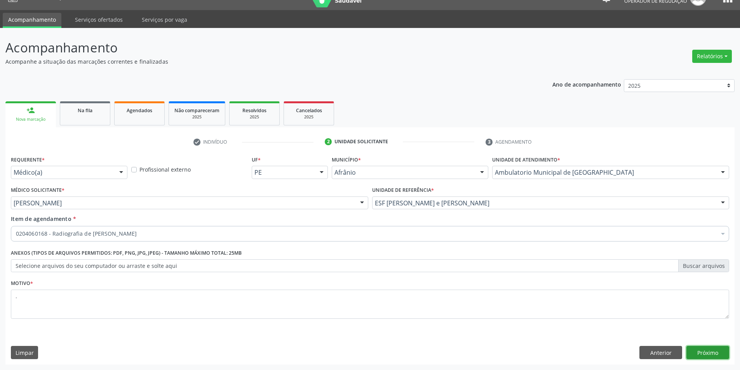
click at [709, 356] on button "Próximo" at bounding box center [708, 352] width 43 height 13
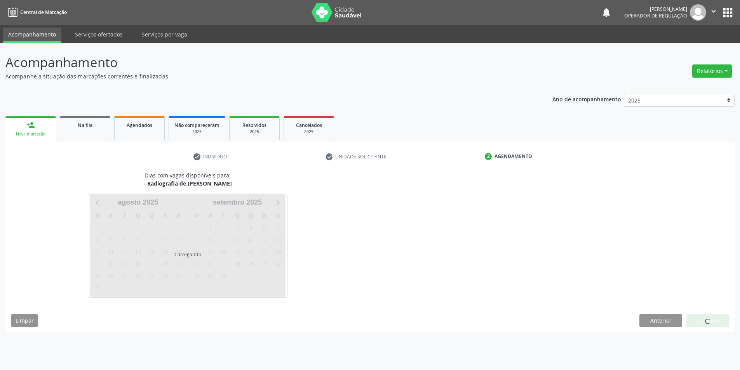
scroll to position [0, 0]
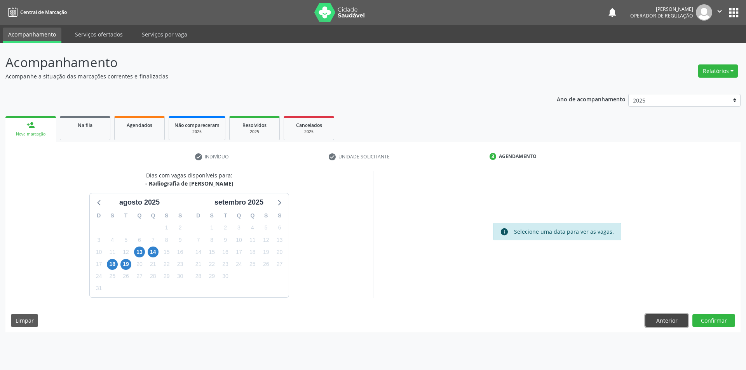
click at [670, 319] on button "Anterior" at bounding box center [666, 320] width 43 height 13
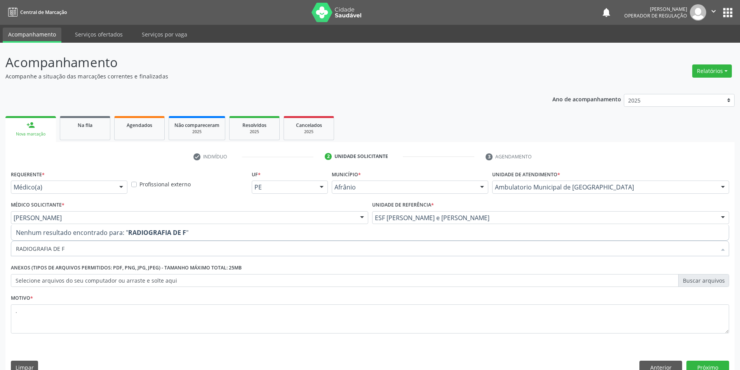
type input "RADIOGRAFIA DE"
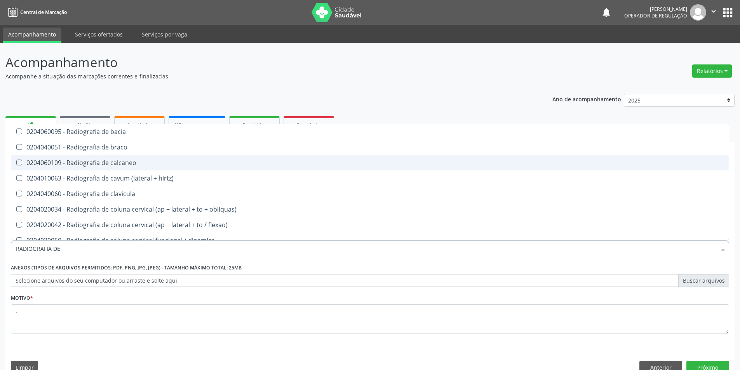
scroll to position [127, 0]
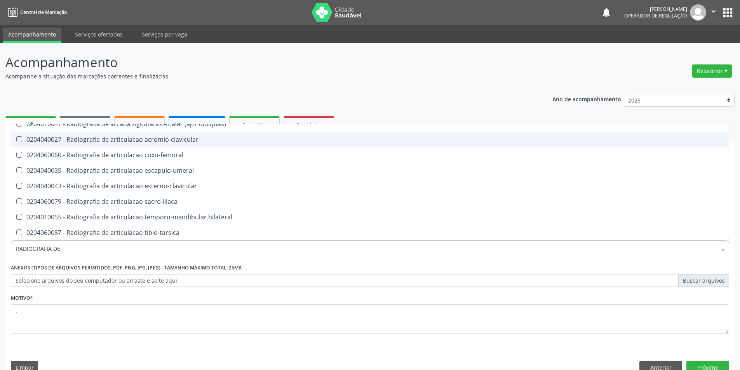
click at [376, 63] on p "Acompanhamento" at bounding box center [260, 62] width 511 height 19
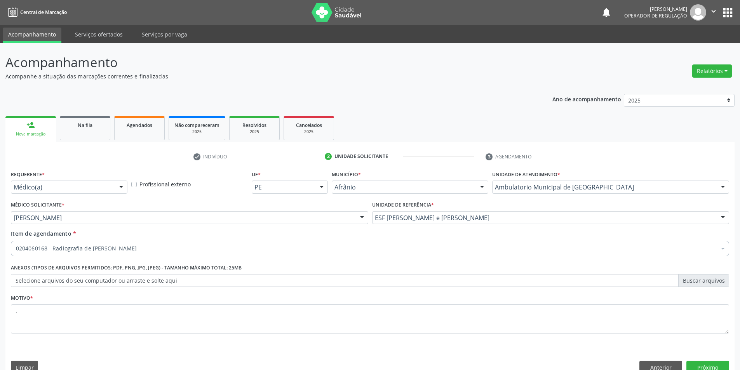
scroll to position [0, 0]
click at [710, 11] on icon "" at bounding box center [714, 11] width 9 height 9
click at [687, 50] on link "Sair" at bounding box center [694, 47] width 54 height 11
click at [715, 12] on icon "" at bounding box center [714, 11] width 9 height 9
